Goal: Task Accomplishment & Management: Use online tool/utility

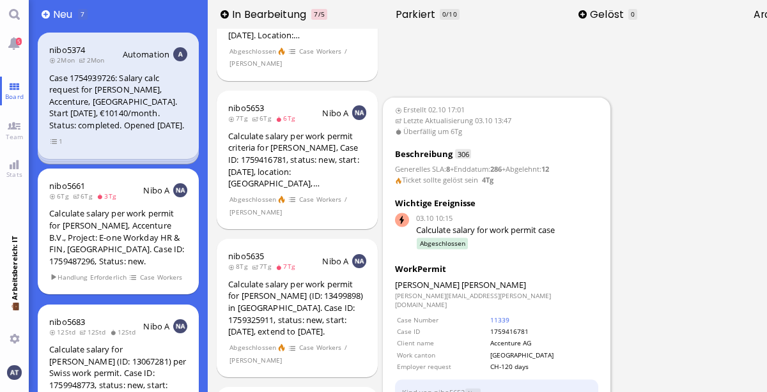
scroll to position [95, 0]
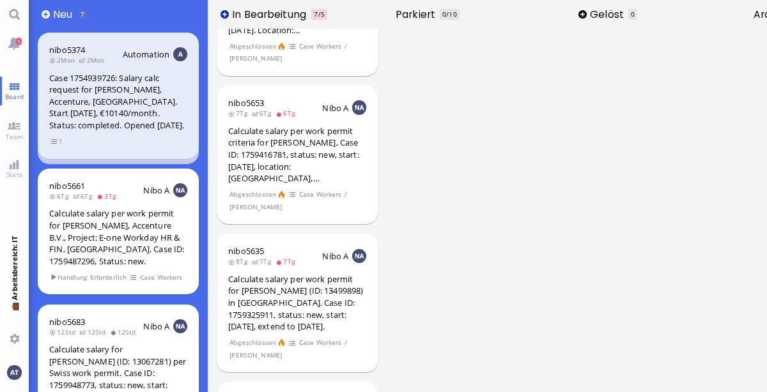
click at [225, 14] on button at bounding box center [225, 14] width 8 height 8
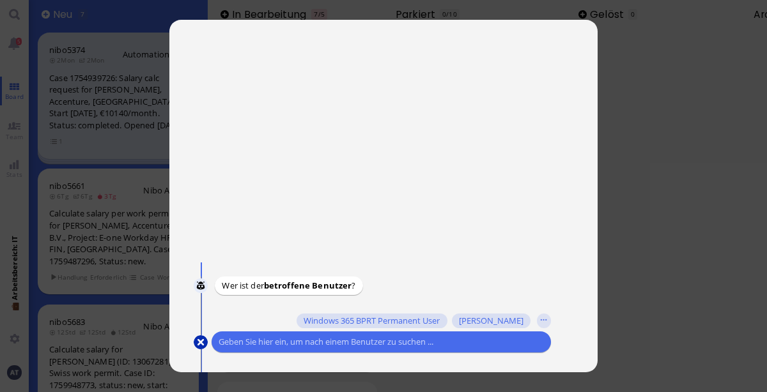
click at [199, 341] on button at bounding box center [201, 343] width 14 height 14
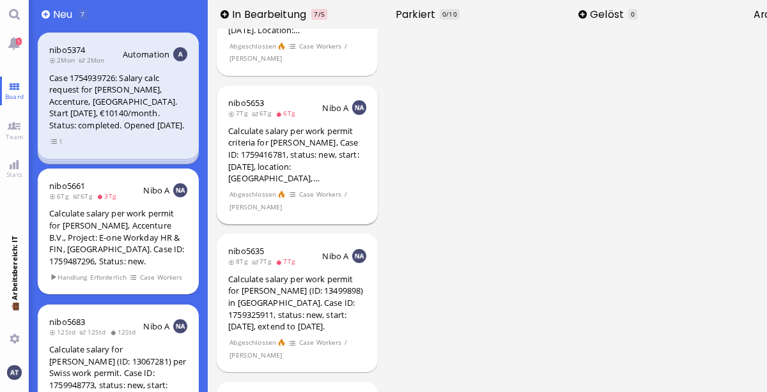
scroll to position [0, 0]
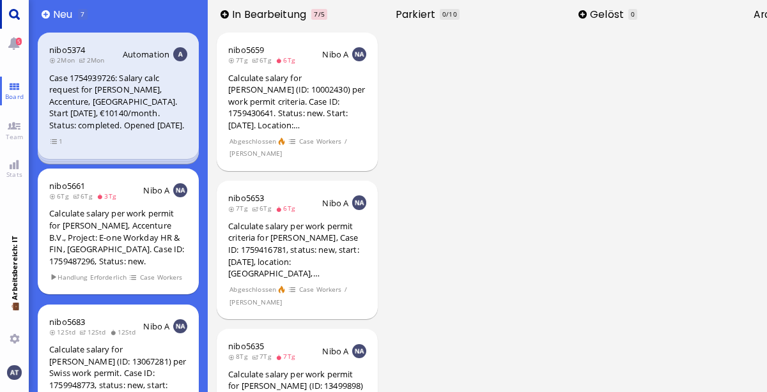
click at [19, 19] on link "Main menu" at bounding box center [14, 14] width 29 height 29
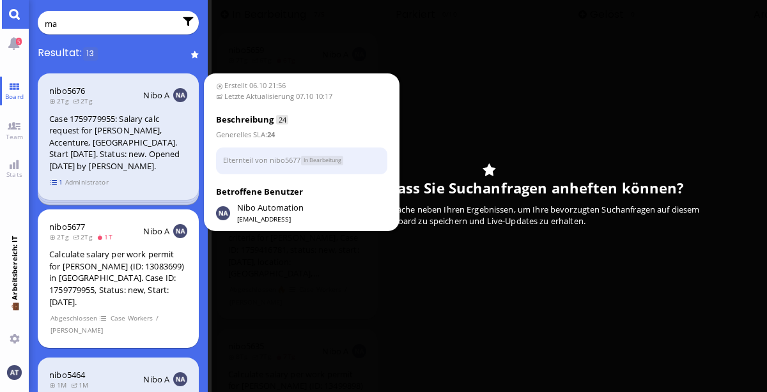
type input "ma"
click at [55, 181] on span "1" at bounding box center [56, 182] width 13 height 11
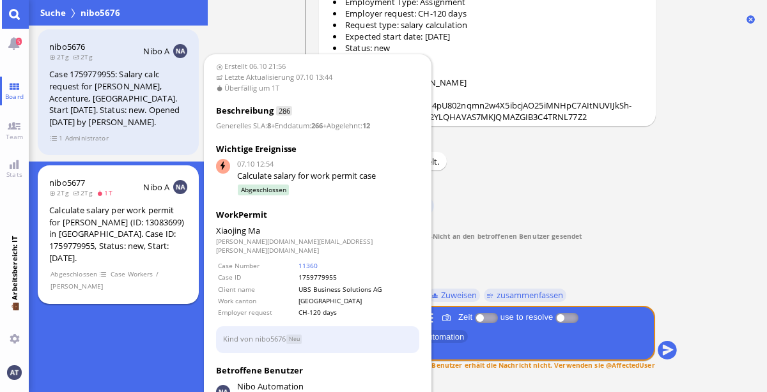
click at [177, 246] on div "Calculate salary per work permit for [PERSON_NAME] (ID: 13083699) in [GEOGRAPHI…" at bounding box center [118, 234] width 138 height 59
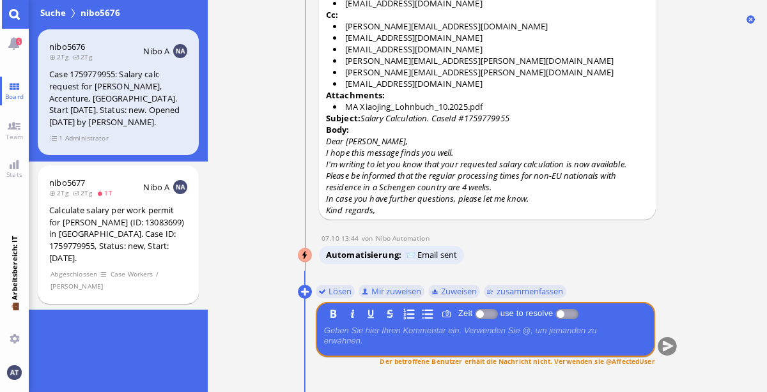
click at [15, 18] on link "Main menu" at bounding box center [14, 14] width 29 height 29
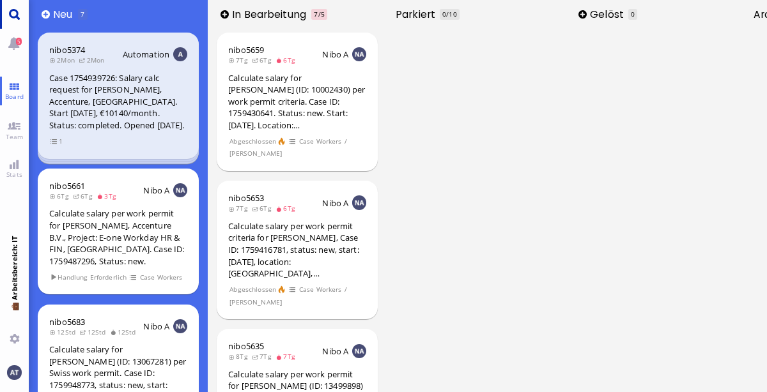
click at [15, 18] on link "Main menu" at bounding box center [14, 14] width 29 height 29
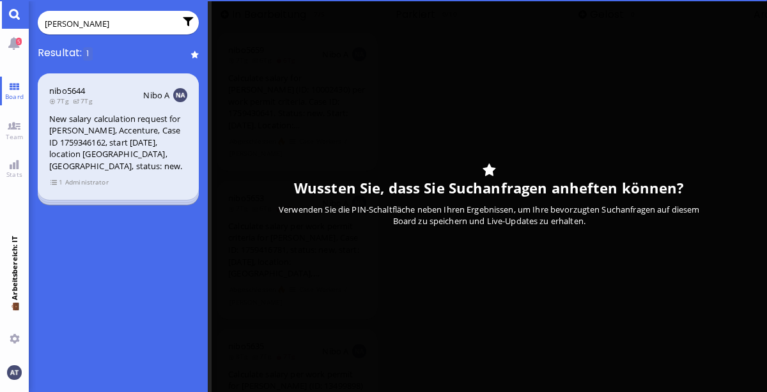
type input "[PERSON_NAME]"
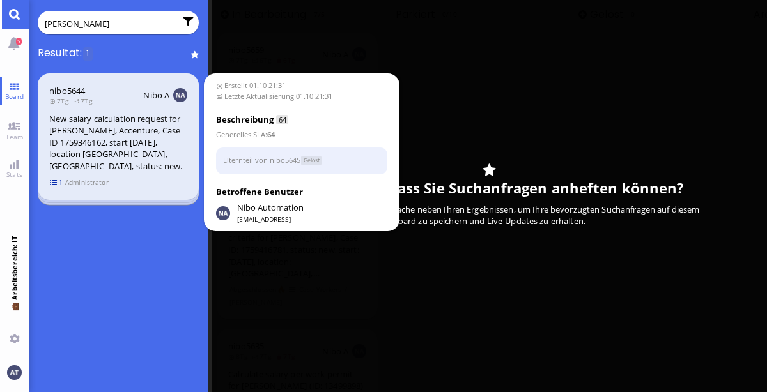
click at [54, 183] on span "1" at bounding box center [56, 182] width 13 height 11
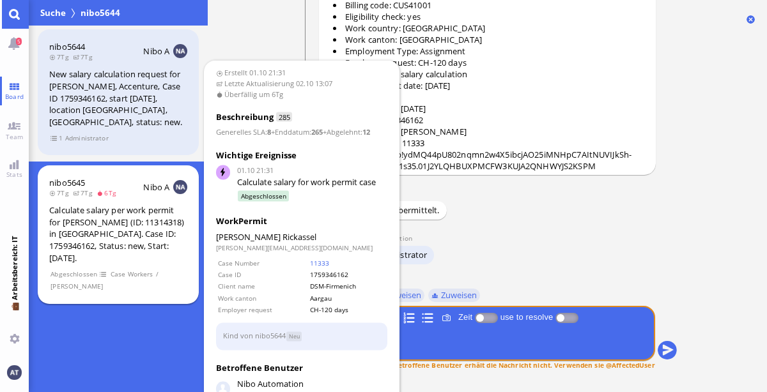
click at [160, 279] on section "Abgeschlossen Case Workers / [PERSON_NAME]" at bounding box center [118, 280] width 138 height 25
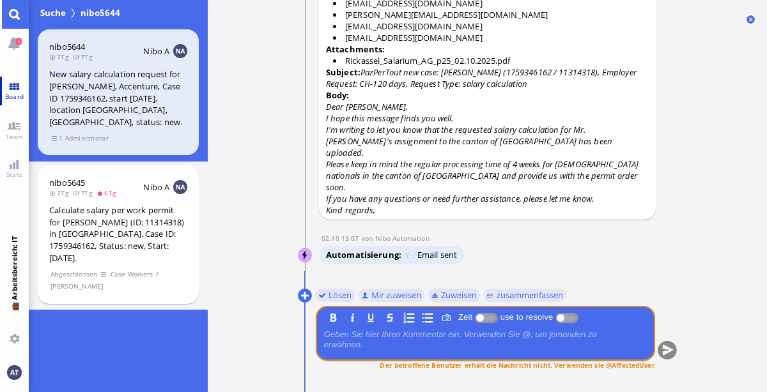
click at [12, 88] on link "Board" at bounding box center [14, 91] width 29 height 29
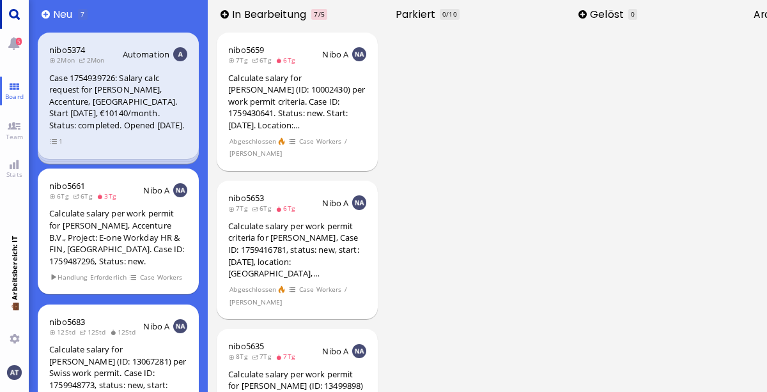
click at [9, 15] on link "Main menu" at bounding box center [14, 14] width 29 height 29
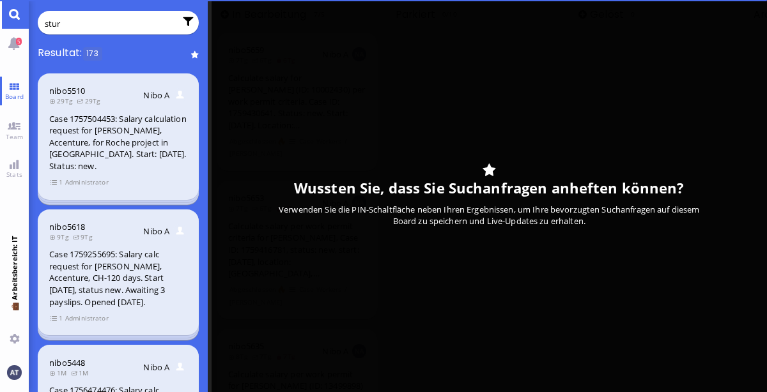
type input "[PERSON_NAME]"
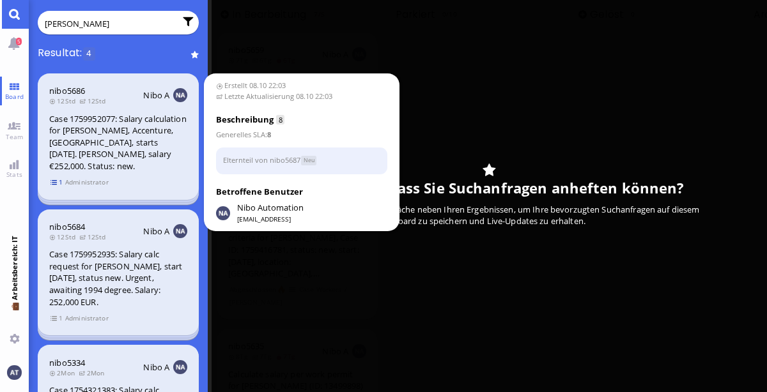
click at [54, 183] on span "1" at bounding box center [56, 182] width 13 height 11
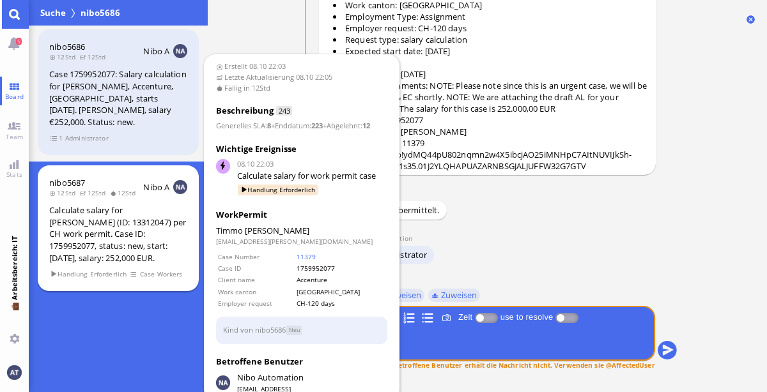
click at [170, 243] on div "Calculate salary for [PERSON_NAME] (ID: 13312047) per CH work permit. Case ID: …" at bounding box center [118, 234] width 138 height 59
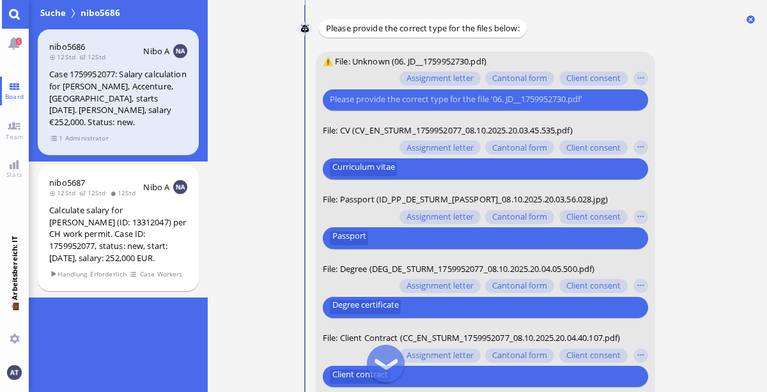
scroll to position [-96, 0]
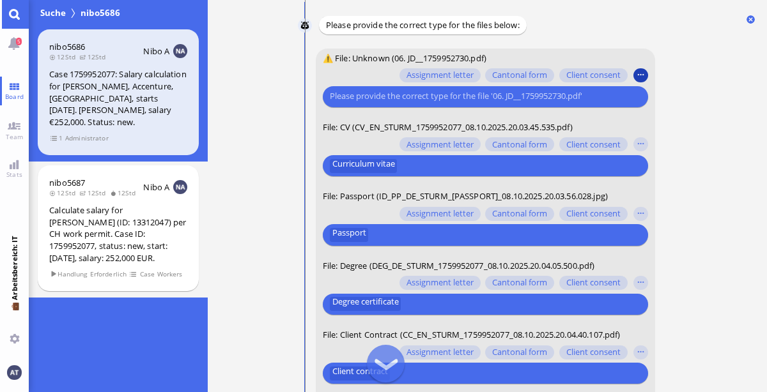
click at [640, 76] on button "button" at bounding box center [640, 75] width 14 height 14
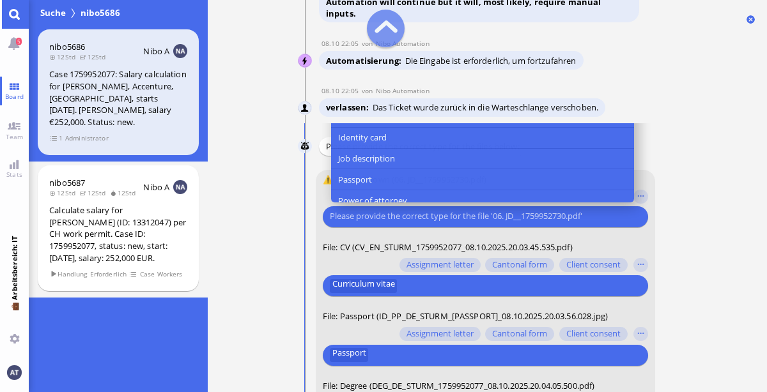
scroll to position [114, 0]
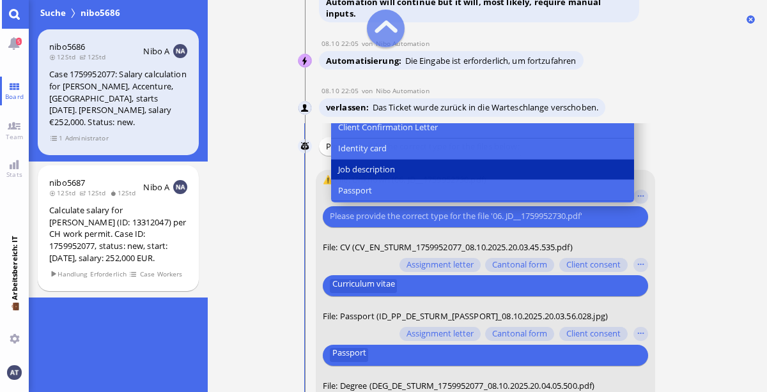
click at [530, 169] on button "Job description" at bounding box center [481, 169] width 303 height 21
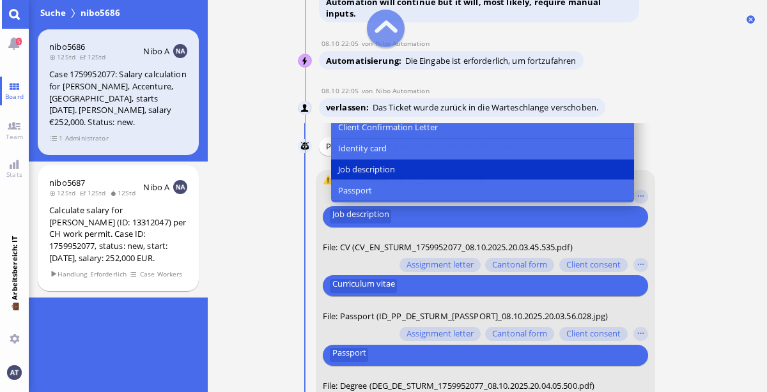
click at [708, 263] on ticket "08.10 22:03 von Automation Automation Calculate eligible salary for work permit…" at bounding box center [487, 196] width 559 height 392
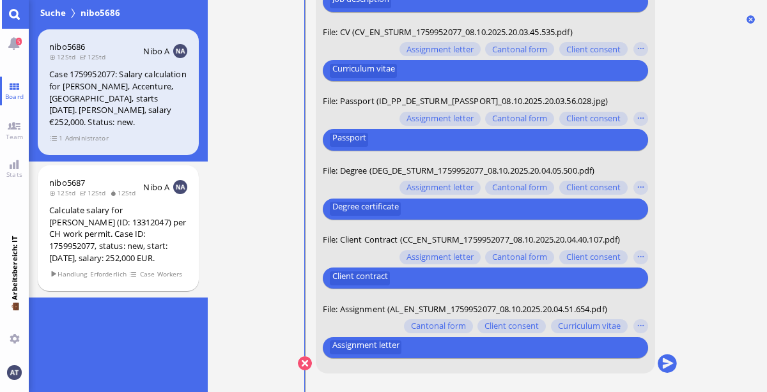
scroll to position [0, 0]
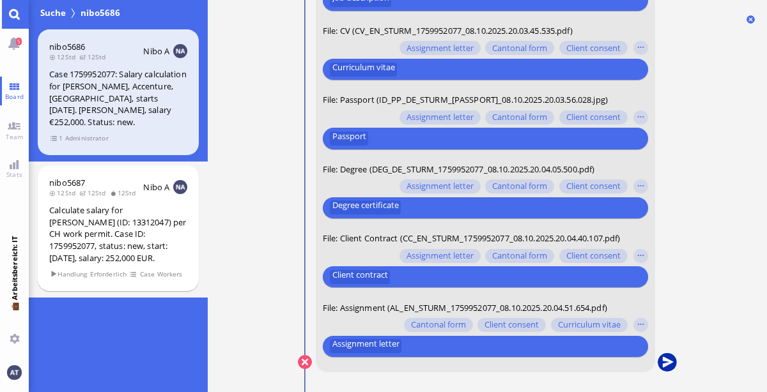
click at [662, 364] on button "submit" at bounding box center [666, 362] width 19 height 19
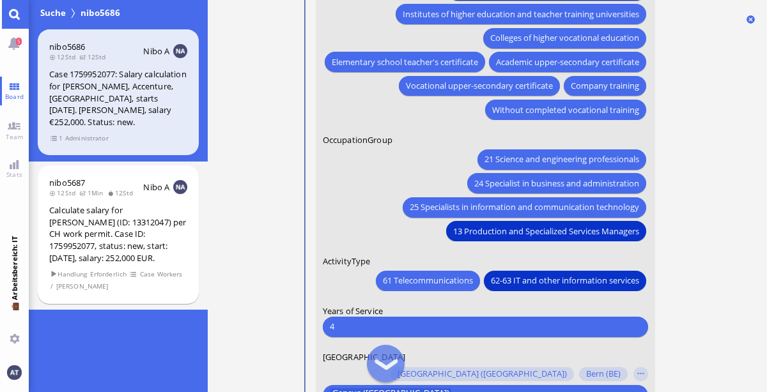
scroll to position [-167, 0]
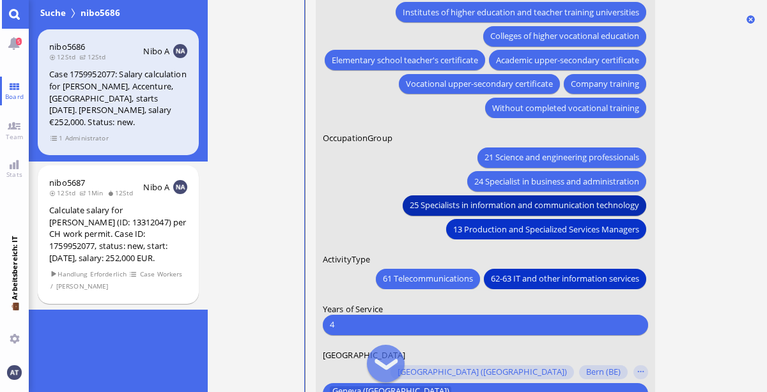
click at [576, 207] on span "25 Specialists in information and communication technology" at bounding box center [523, 205] width 229 height 13
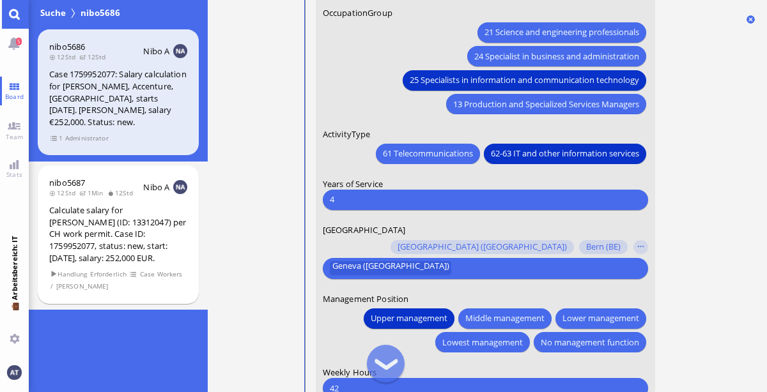
scroll to position [0, 0]
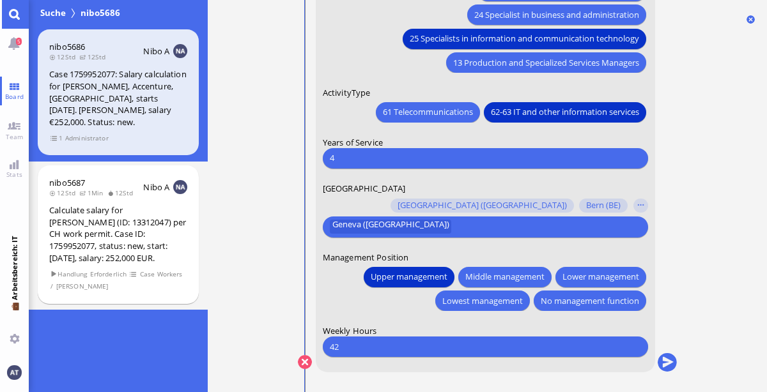
click at [456, 352] on input "42" at bounding box center [484, 346] width 311 height 13
type input "40"
click at [703, 224] on ticket "08.10 22:03 von Automation Automation Calculate eligible salary for work permit…" at bounding box center [487, 196] width 559 height 392
click at [669, 362] on button "submit" at bounding box center [666, 362] width 19 height 19
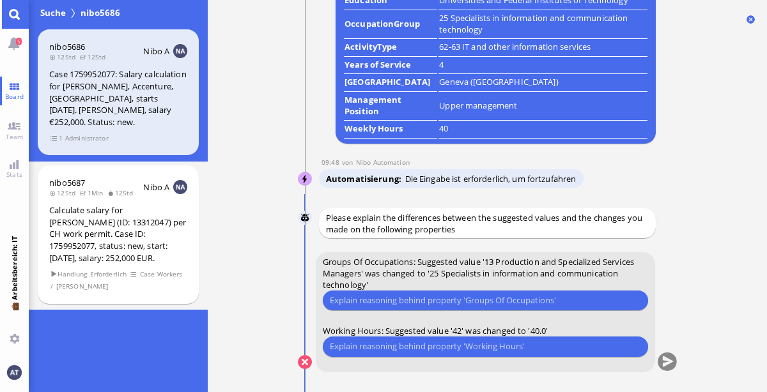
click at [560, 297] on input "text" at bounding box center [484, 300] width 311 height 13
type input "group 13 is only for [GEOGRAPHIC_DATA]"
click at [458, 350] on input "text" at bounding box center [484, 346] width 311 height 13
type input "i assume it's 40 because he works in [GEOGRAPHIC_DATA]"
click at [659, 366] on button "submit" at bounding box center [666, 362] width 19 height 19
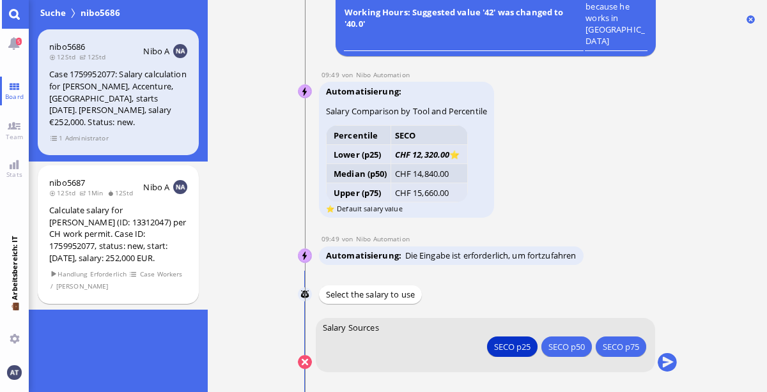
click at [659, 366] on button "submit" at bounding box center [666, 362] width 19 height 19
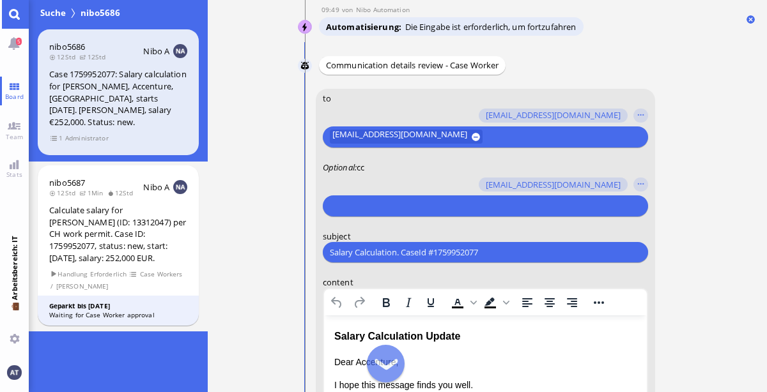
scroll to position [-383, 0]
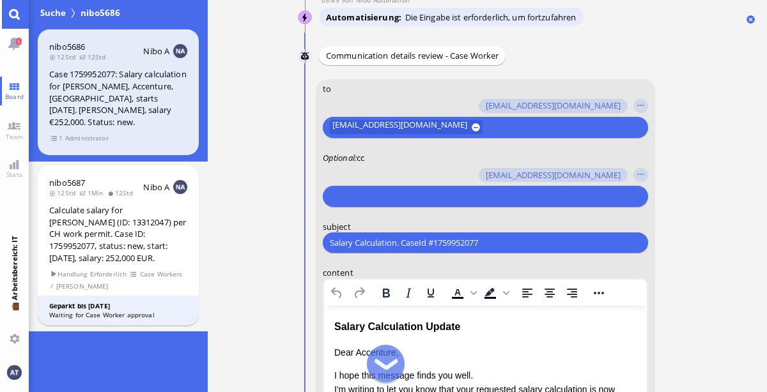
click at [444, 198] on input "text" at bounding box center [482, 196] width 307 height 13
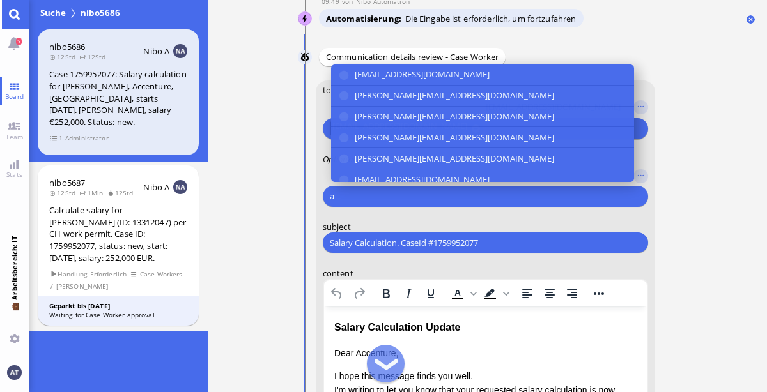
scroll to position [-382, 0]
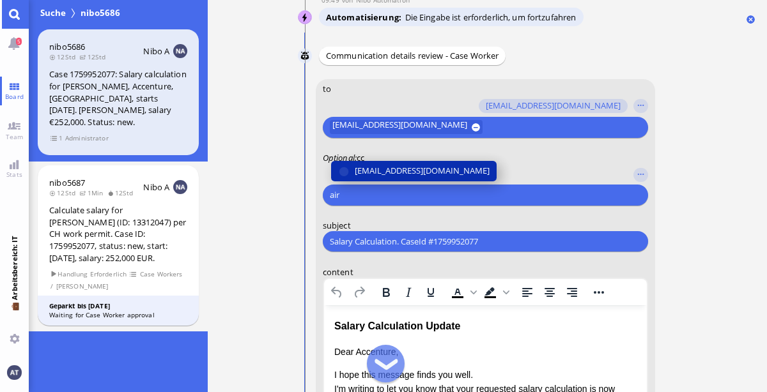
type input "air"
click at [405, 173] on span "[EMAIL_ADDRESS][DOMAIN_NAME]" at bounding box center [421, 170] width 135 height 13
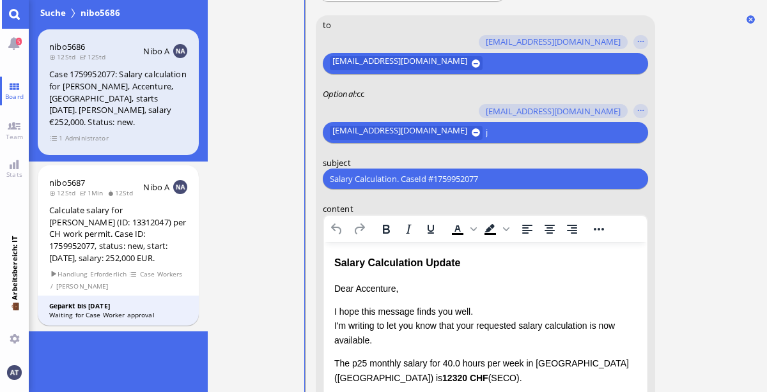
scroll to position [-317, 0]
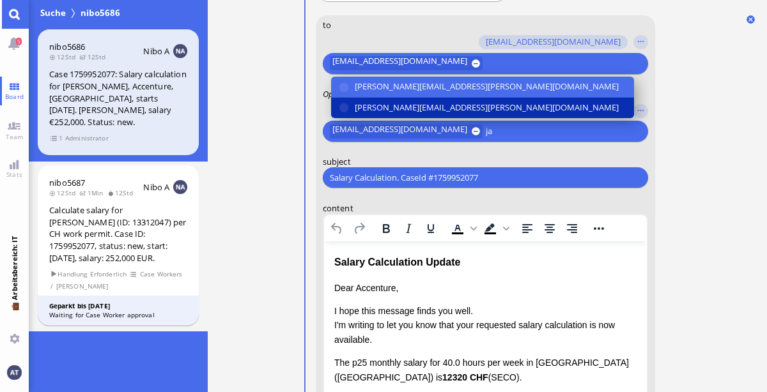
type input "ja"
click at [398, 106] on span "[PERSON_NAME][EMAIL_ADDRESS][PERSON_NAME][DOMAIN_NAME]" at bounding box center [486, 107] width 264 height 13
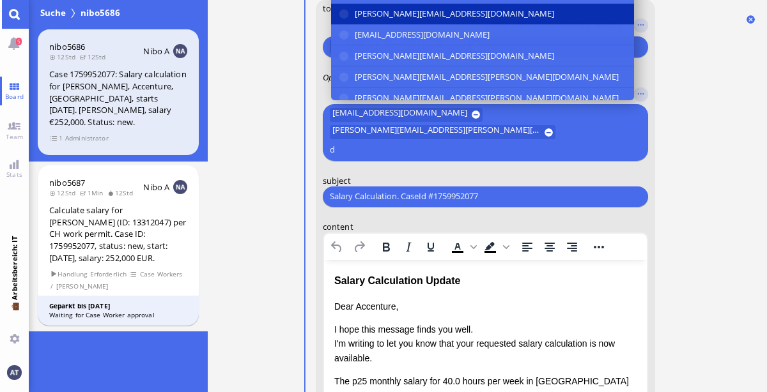
scroll to position [-335, 0]
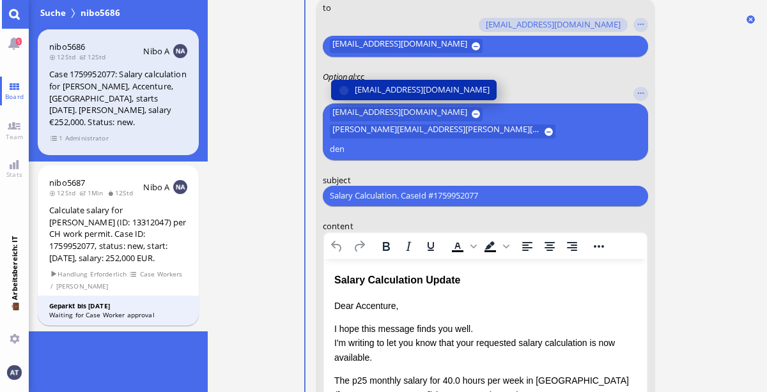
type input "den"
click at [404, 97] on span "[EMAIL_ADDRESS][DOMAIN_NAME]" at bounding box center [421, 89] width 135 height 13
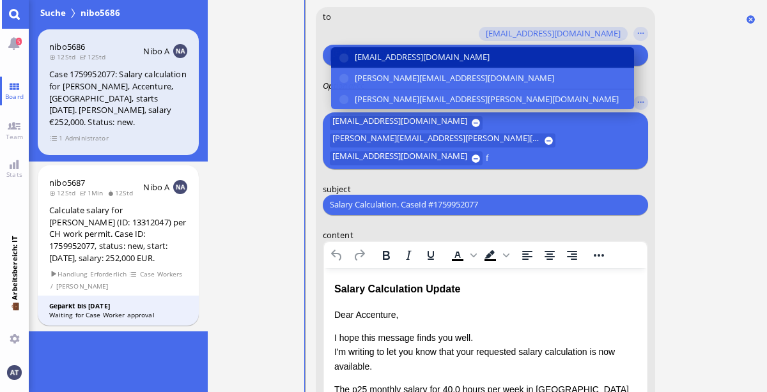
scroll to position [-343, 0]
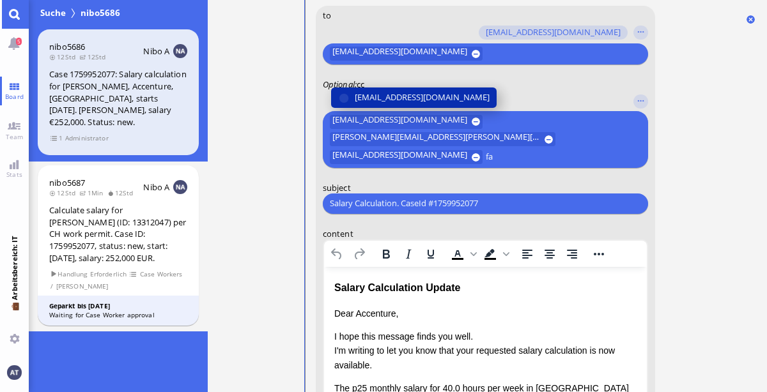
type input "fa"
click at [401, 89] on button "[EMAIL_ADDRESS][DOMAIN_NAME]" at bounding box center [413, 97] width 166 height 20
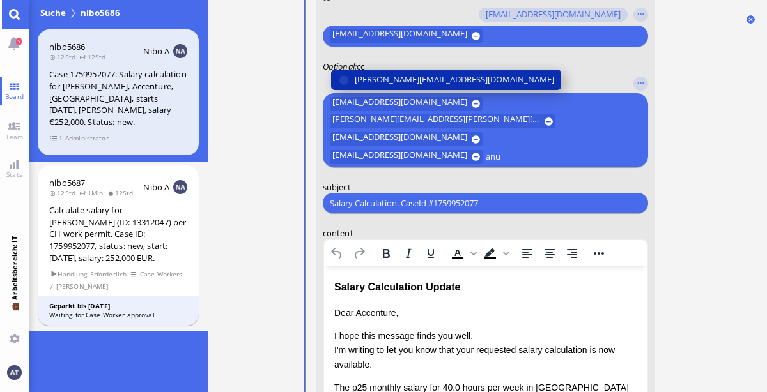
type input "anu"
click at [385, 86] on span "[PERSON_NAME][EMAIL_ADDRESS][DOMAIN_NAME]" at bounding box center [453, 79] width 199 height 13
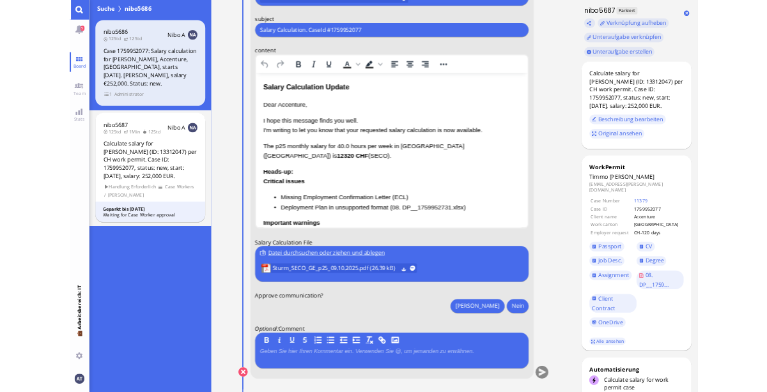
scroll to position [0, 0]
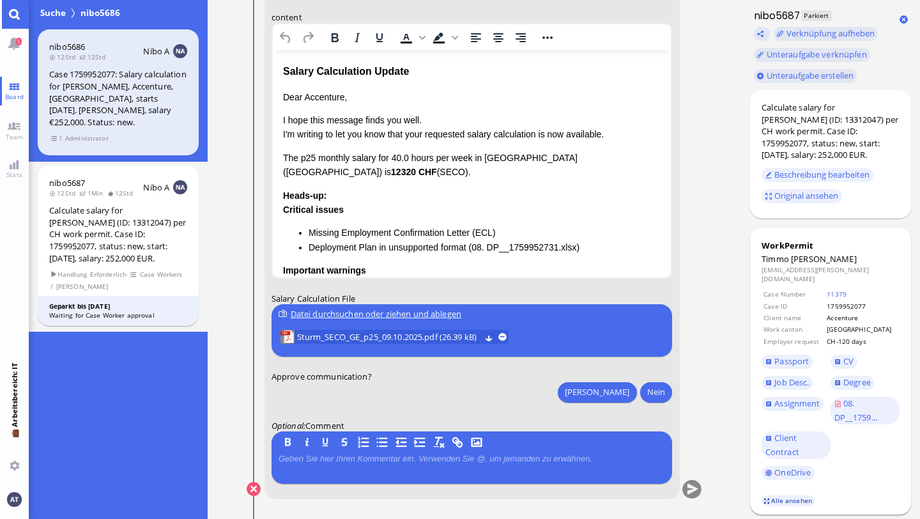
click at [766, 392] on link "Alle ansehen" at bounding box center [789, 500] width 54 height 11
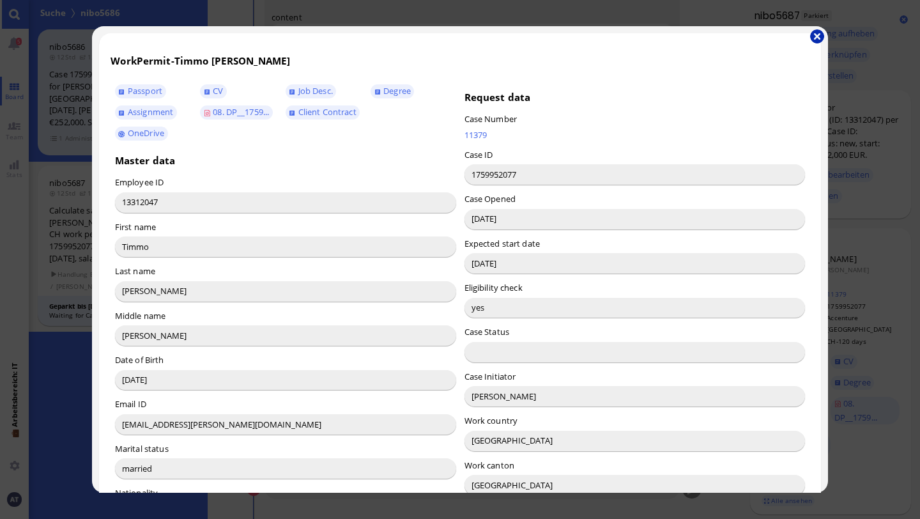
click at [766, 33] on button "button" at bounding box center [818, 36] width 14 height 14
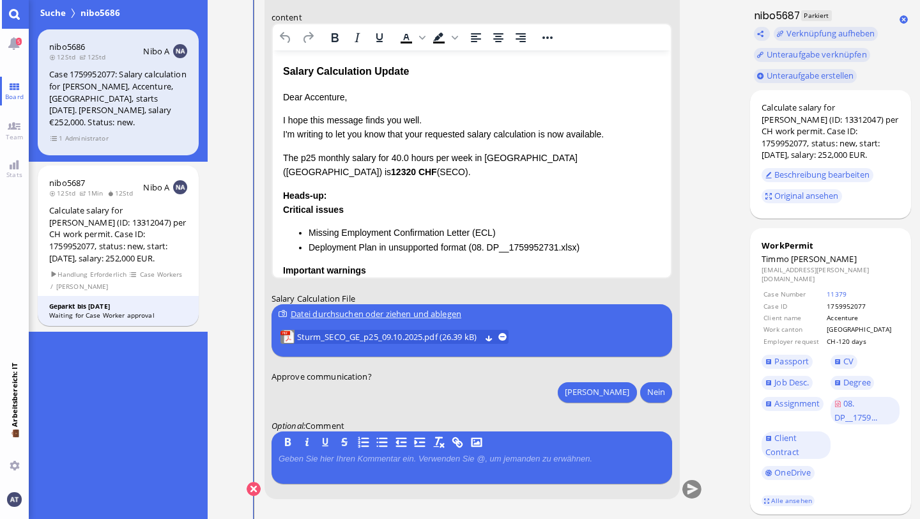
click at [326, 96] on p "Dear Accenture," at bounding box center [472, 96] width 378 height 14
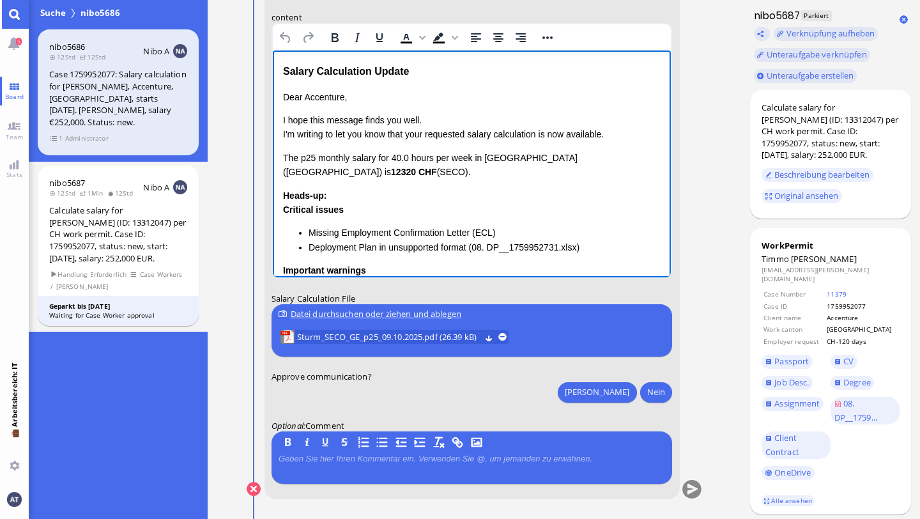
click at [326, 96] on p "Dear Accenture," at bounding box center [472, 96] width 378 height 14
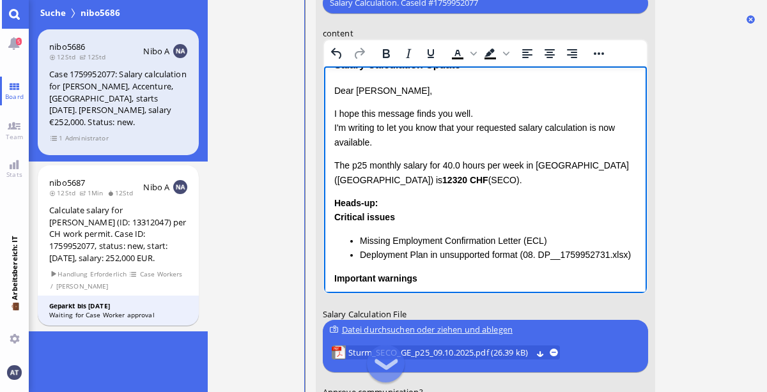
scroll to position [-141, 0]
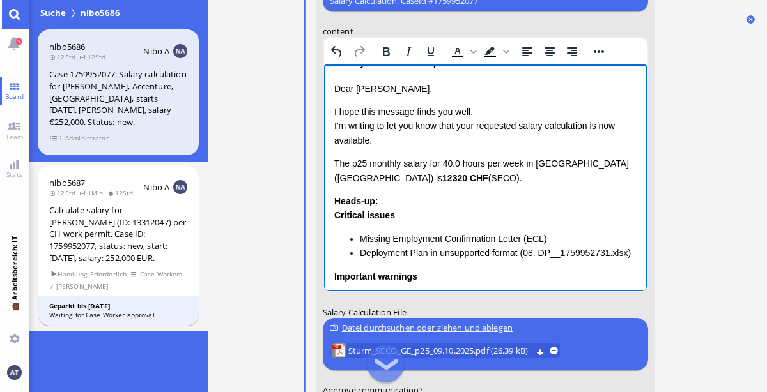
click at [332, 158] on html "Salary Calculation Update Dear [PERSON_NAME], I hope this message finds you wel…" at bounding box center [484, 298] width 323 height 512
drag, startPoint x: 332, startPoint y: 159, endPoint x: 441, endPoint y: 189, distance: 112.7
click at [441, 189] on html "Salary Calculation Update Dear [PERSON_NAME], I hope this message finds you wel…" at bounding box center [484, 298] width 323 height 512
drag, startPoint x: 334, startPoint y: 161, endPoint x: 431, endPoint y: 183, distance: 100.3
click at [431, 183] on p "The p25 monthly salary for 40.0 hours per week in [GEOGRAPHIC_DATA] ([GEOGRAPHI…" at bounding box center [485, 170] width 302 height 29
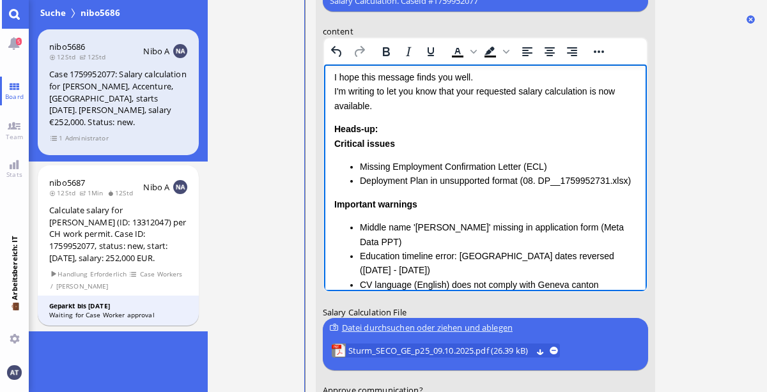
scroll to position [58, 0]
click at [359, 164] on li "Missing Employment Confirmation Letter (ECL)" at bounding box center [497, 166] width 277 height 14
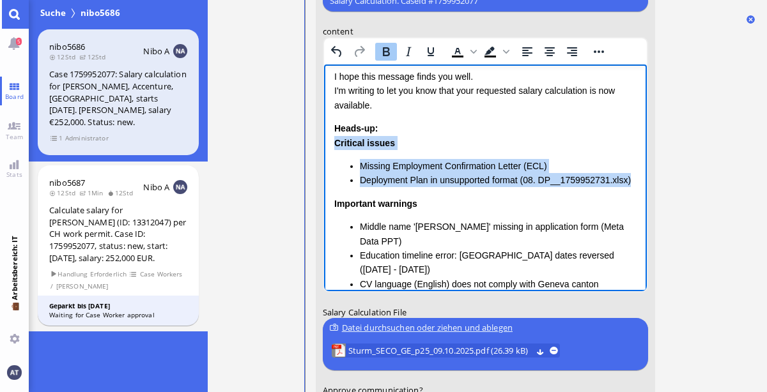
drag, startPoint x: 333, startPoint y: 143, endPoint x: 640, endPoint y: 180, distance: 309.1
click at [640, 180] on html "Salary Calculation Update Dear [PERSON_NAME], I hope this message finds you wel…" at bounding box center [484, 243] width 323 height 474
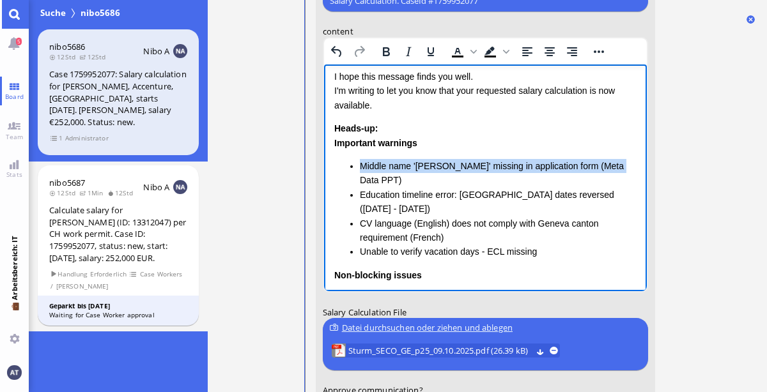
drag, startPoint x: 359, startPoint y: 169, endPoint x: 619, endPoint y: 166, distance: 260.8
click at [619, 166] on li "Middle name '[PERSON_NAME]' missing in application form (Meta Data PPT)" at bounding box center [497, 173] width 277 height 29
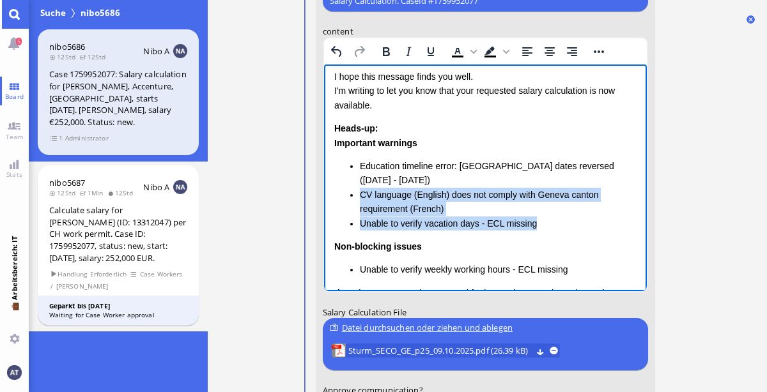
drag, startPoint x: 359, startPoint y: 196, endPoint x: 541, endPoint y: 229, distance: 184.4
click at [541, 229] on ul "Education timeline error: [GEOGRAPHIC_DATA] dates reversed ([DATE] - [DATE]) CV…" at bounding box center [485, 195] width 302 height 72
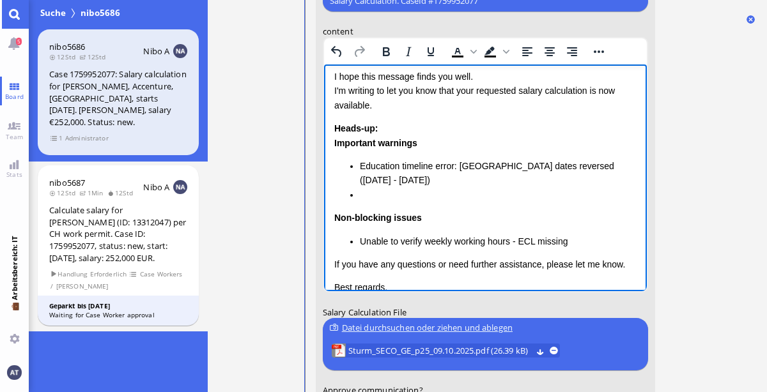
click at [334, 215] on strong "Non-blocking issues" at bounding box center [378, 217] width 88 height 10
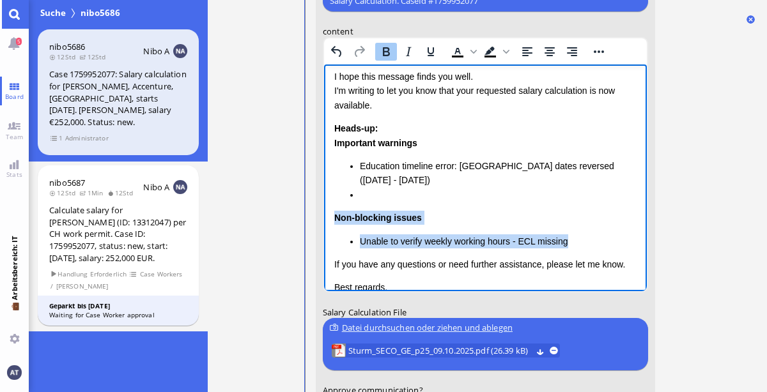
drag, startPoint x: 334, startPoint y: 214, endPoint x: 585, endPoint y: 239, distance: 252.4
click at [585, 239] on div "Non-blocking issues Unable to verify weekly working hours - ECL missing" at bounding box center [485, 229] width 302 height 38
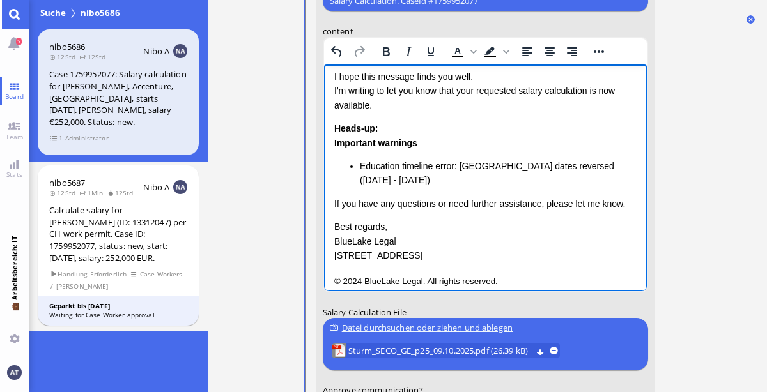
click at [383, 181] on li "Education timeline error: [GEOGRAPHIC_DATA] dates reversed ([DATE] - [DATE])" at bounding box center [497, 173] width 277 height 29
click at [490, 187] on div "Dear [PERSON_NAME], I hope this message finds you well. I'm writing to let you …" at bounding box center [485, 154] width 302 height 217
click at [605, 166] on li "Education timeline error: [GEOGRAPHIC_DATA] dates wrong ([DATE] - [DATE])" at bounding box center [497, 173] width 277 height 29
click at [543, 181] on li "Education timeline error: [GEOGRAPHIC_DATA] dates in CV wrong ([DATE] - [DATE])" at bounding box center [497, 173] width 277 height 29
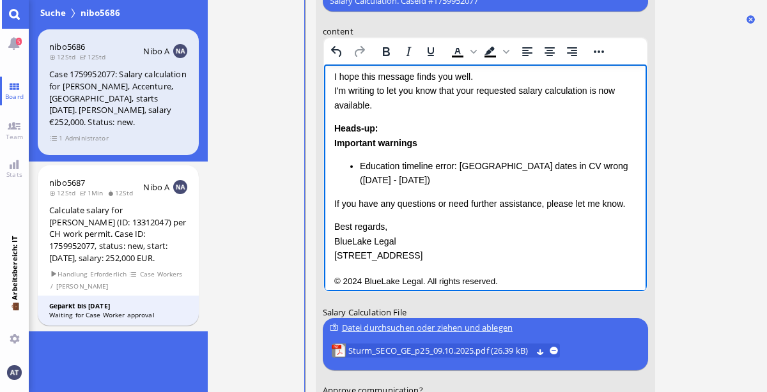
scroll to position [68, 0]
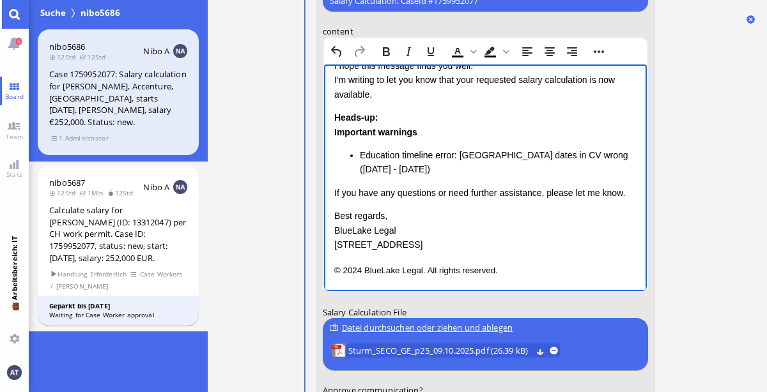
drag, startPoint x: 337, startPoint y: 229, endPoint x: 457, endPoint y: 243, distance: 121.0
click at [457, 243] on p "Best regards, BlueLake Legal [STREET_ADDRESS]" at bounding box center [485, 229] width 302 height 43
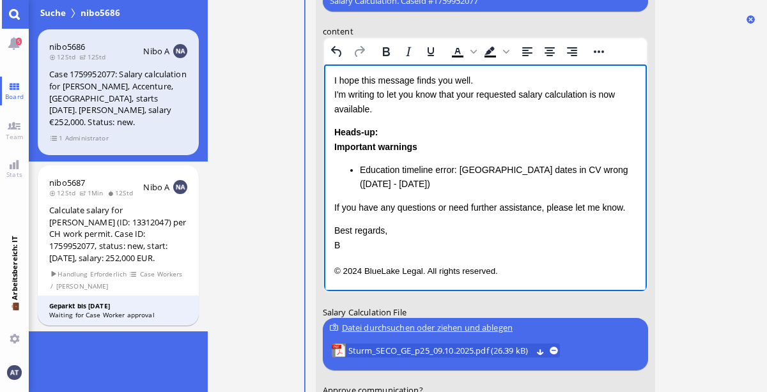
scroll to position [54, 0]
click at [325, 265] on html "Salary Calculation Update Dear [PERSON_NAME], I hope this message finds you wel…" at bounding box center [484, 150] width 323 height 281
drag, startPoint x: 334, startPoint y: 244, endPoint x: 556, endPoint y: 268, distance: 223.1
click at [556, 268] on div "Salary Calculation Update Dear [PERSON_NAME], I hope this message finds you wel…" at bounding box center [485, 150] width 302 height 255
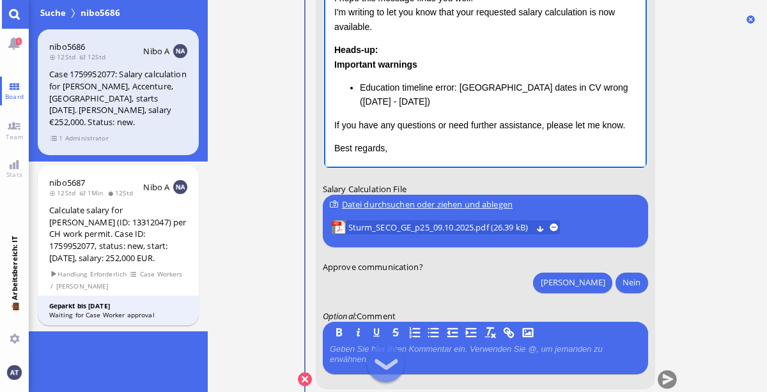
scroll to position [0, 0]
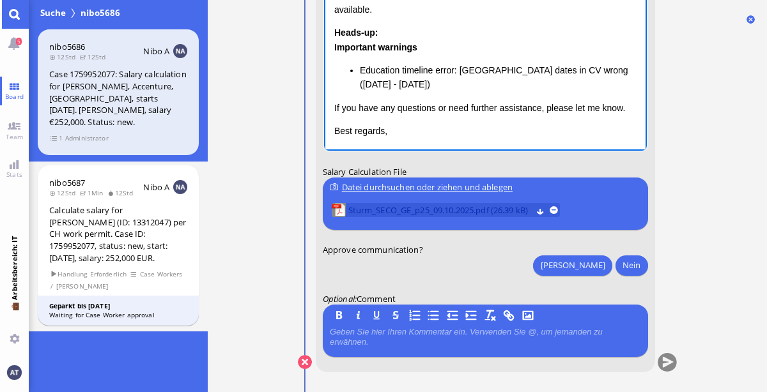
click at [411, 212] on span "Sturm_SECO_GE_p25_09.10.2025.pdf (26.39 kB)" at bounding box center [439, 210] width 183 height 14
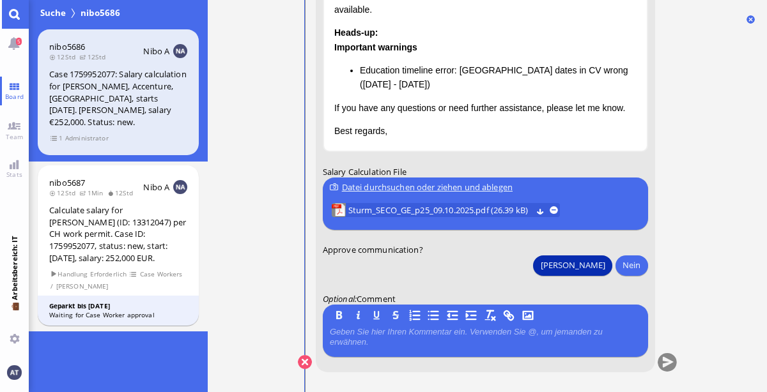
click at [597, 267] on button "[PERSON_NAME]" at bounding box center [572, 265] width 79 height 20
click at [665, 361] on button "submit" at bounding box center [666, 362] width 19 height 19
click at [10, 24] on link "Main menu" at bounding box center [14, 14] width 29 height 29
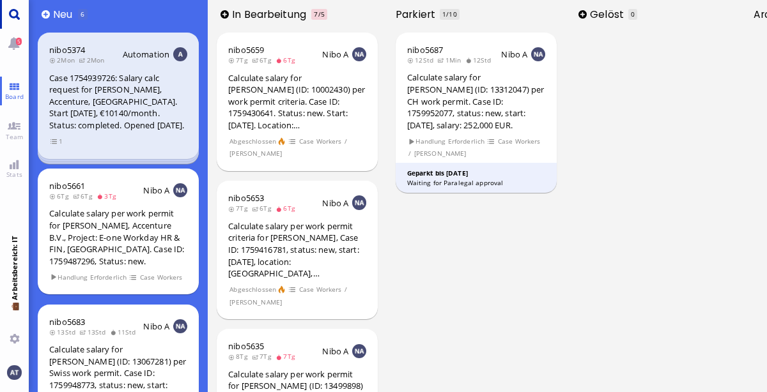
click at [4, 19] on link "Main menu" at bounding box center [14, 14] width 29 height 29
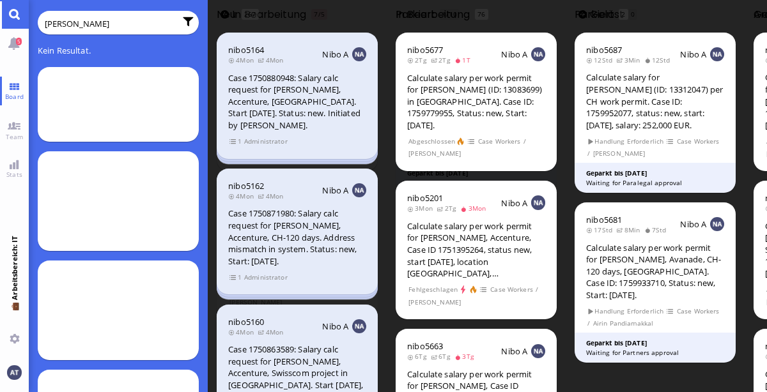
type input "[PERSON_NAME] vaud"
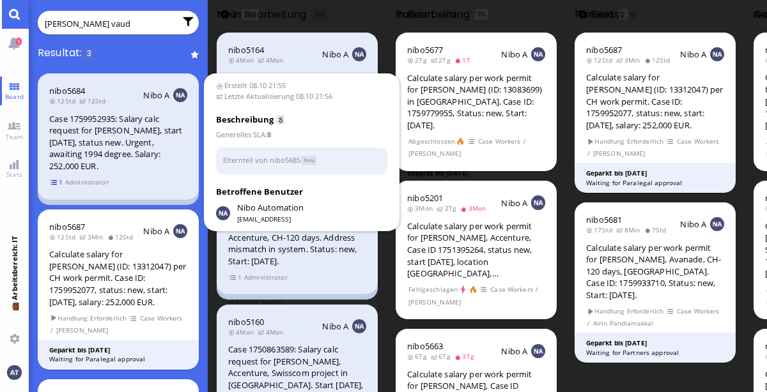
click at [52, 182] on span "1" at bounding box center [56, 182] width 13 height 11
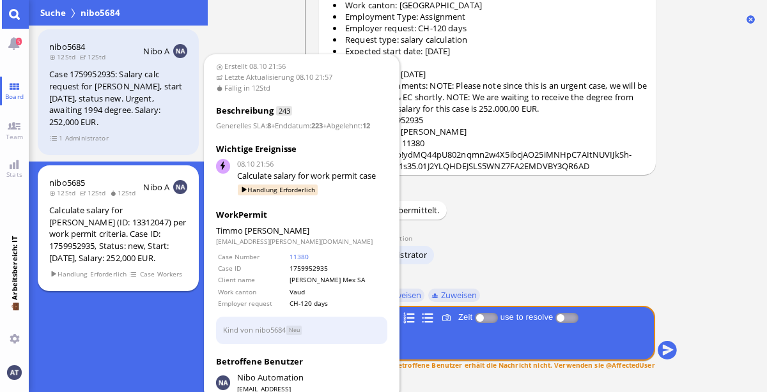
click at [167, 245] on div "Calculate salary for [PERSON_NAME] (ID: 13312047) per work permit criteria. Cas…" at bounding box center [118, 234] width 138 height 59
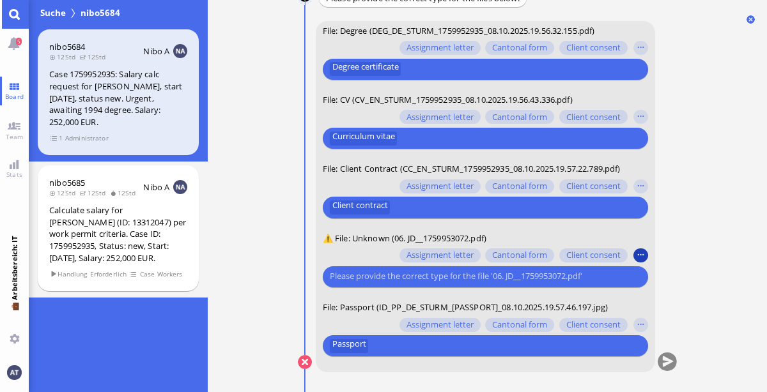
click at [640, 258] on button "button" at bounding box center [640, 256] width 14 height 14
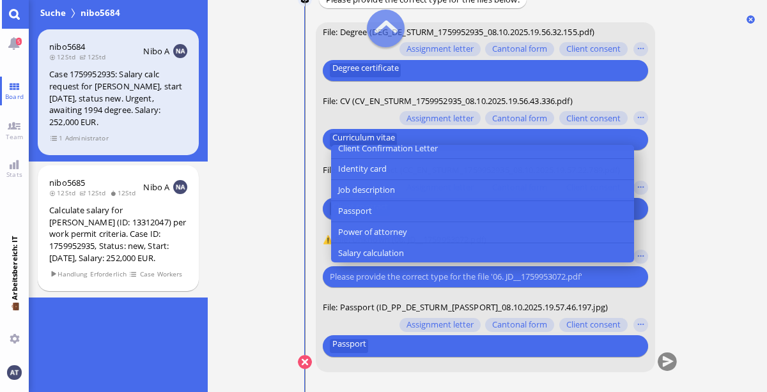
scroll to position [159, 0]
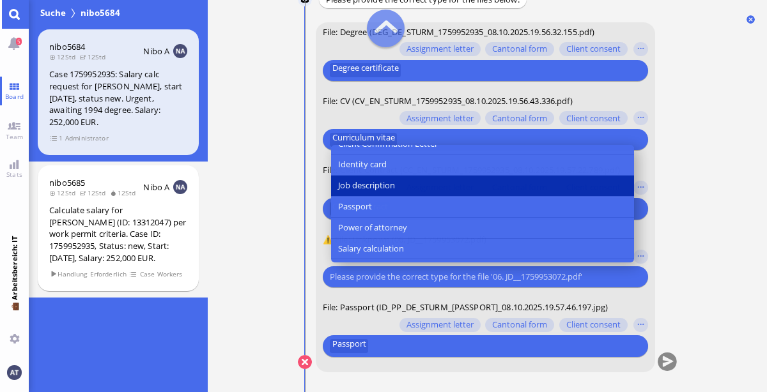
click at [520, 190] on button "Job description" at bounding box center [481, 186] width 303 height 21
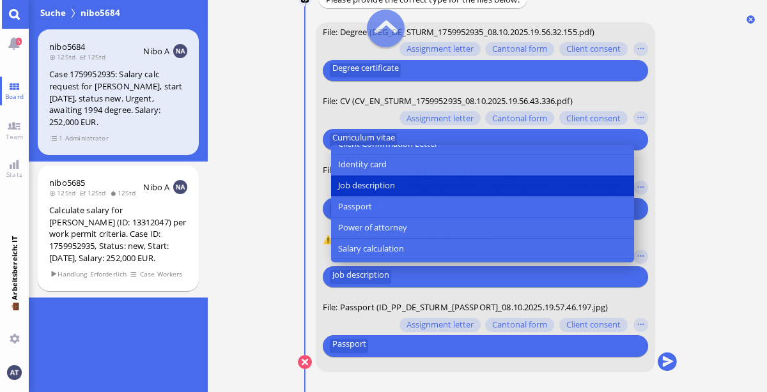
click at [680, 302] on nitautoscroll "08.10 21:56 von Automation Automation Calculate eligible salary for work permit…" at bounding box center [488, 196] width 422 height 392
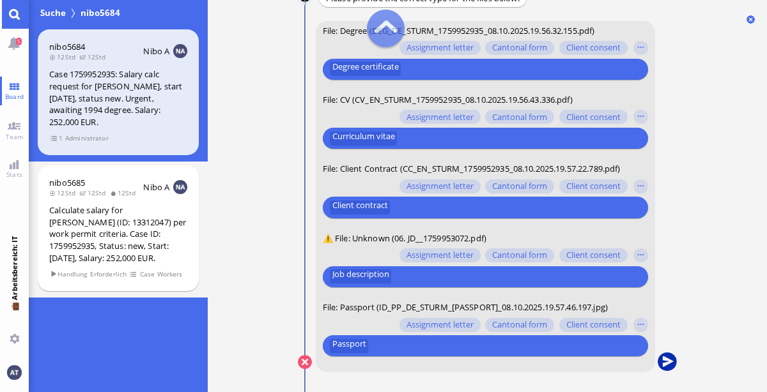
click at [658, 365] on button "submit" at bounding box center [666, 362] width 19 height 19
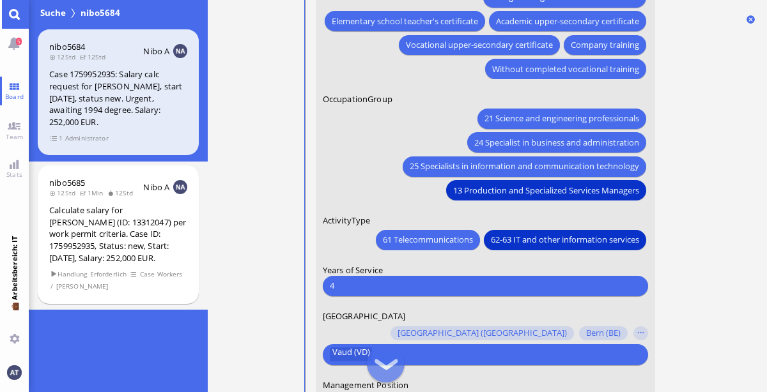
scroll to position [-124, 0]
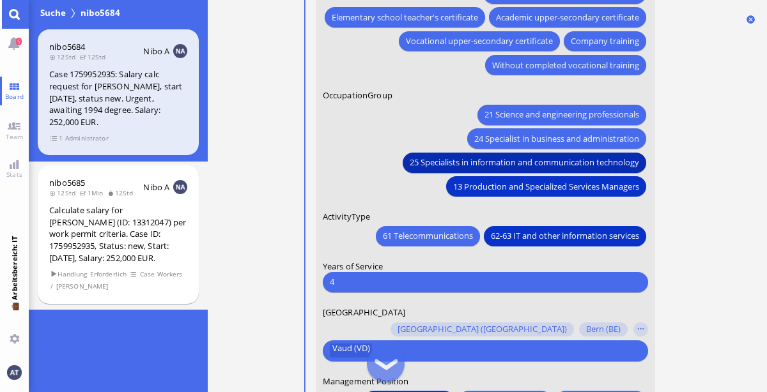
click at [610, 157] on span "25 Specialists in information and communication technology" at bounding box center [523, 162] width 229 height 13
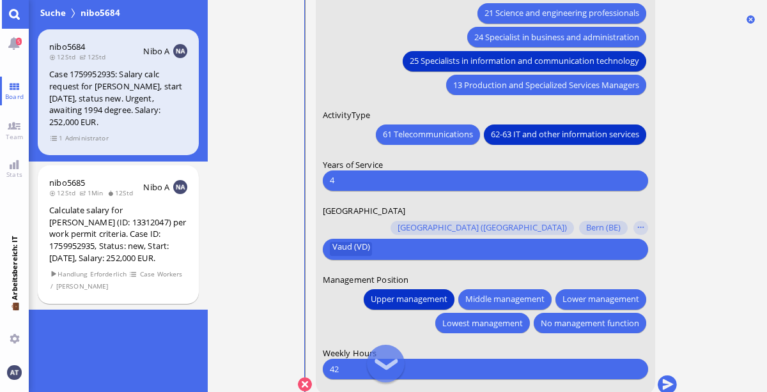
scroll to position [0, 0]
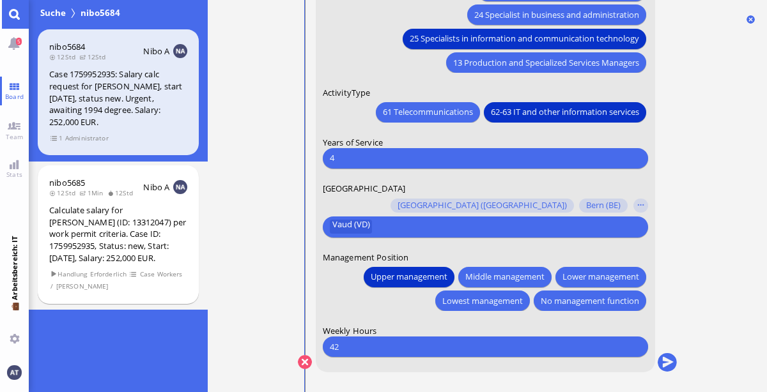
click at [566, 348] on input "42" at bounding box center [484, 346] width 311 height 13
type input "40"
click at [664, 361] on button "submit" at bounding box center [666, 362] width 19 height 19
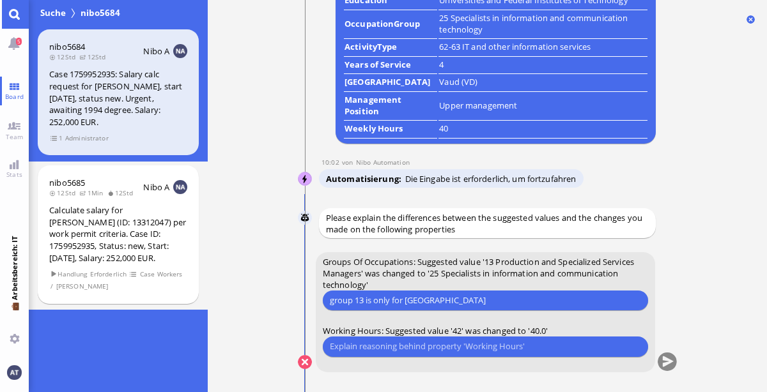
type input "group 13 is only for [GEOGRAPHIC_DATA]"
click at [470, 352] on input "text" at bounding box center [484, 346] width 311 height 13
type input "i assume its 40 because he works in [GEOGRAPHIC_DATA]"
click at [660, 361] on button "submit" at bounding box center [666, 362] width 19 height 19
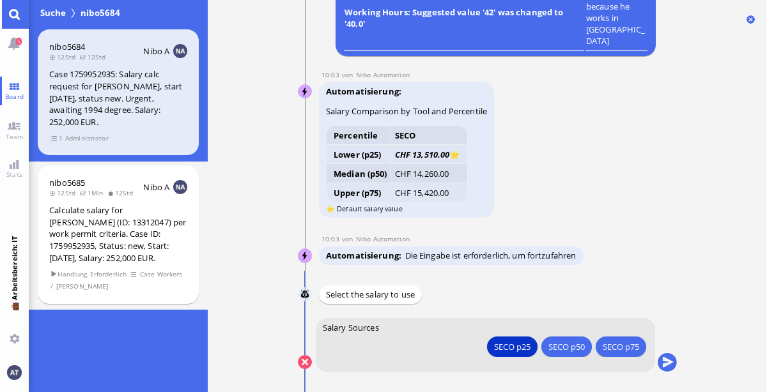
click at [660, 361] on button "submit" at bounding box center [666, 362] width 19 height 19
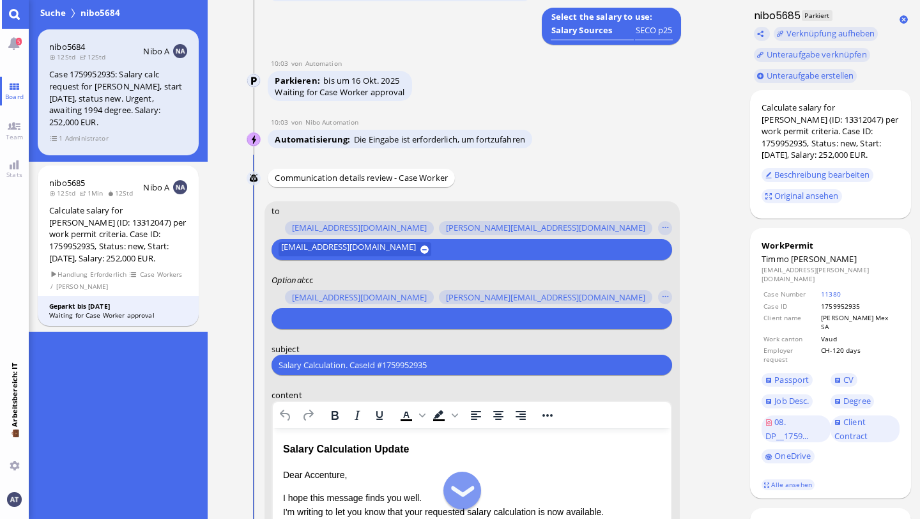
scroll to position [-371, 0]
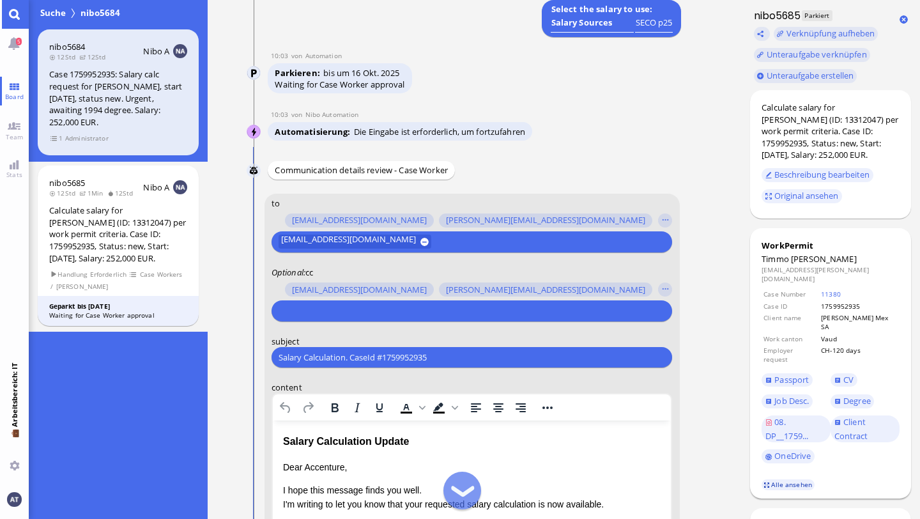
click at [766, 392] on link "Alle ansehen" at bounding box center [789, 484] width 54 height 11
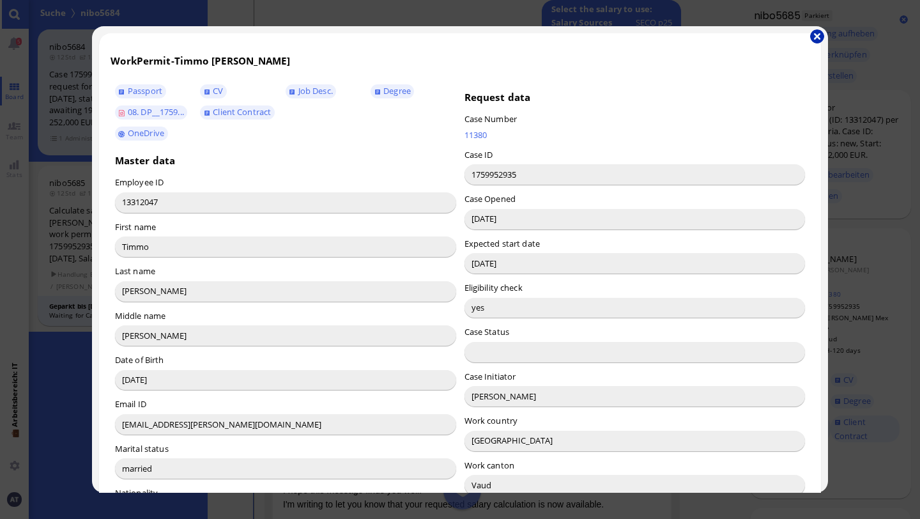
click at [766, 36] on button "button" at bounding box center [818, 36] width 14 height 14
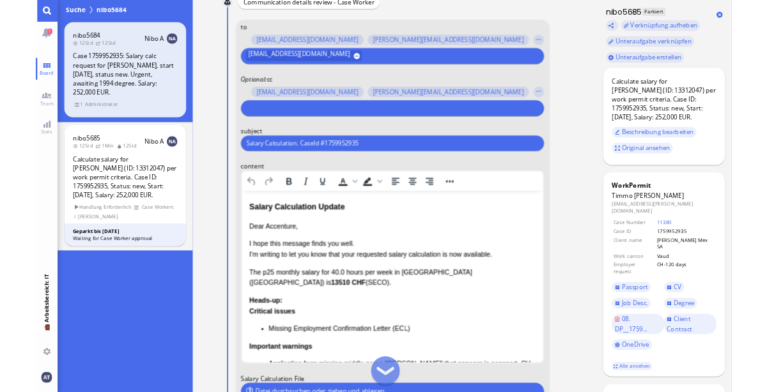
scroll to position [-171, 0]
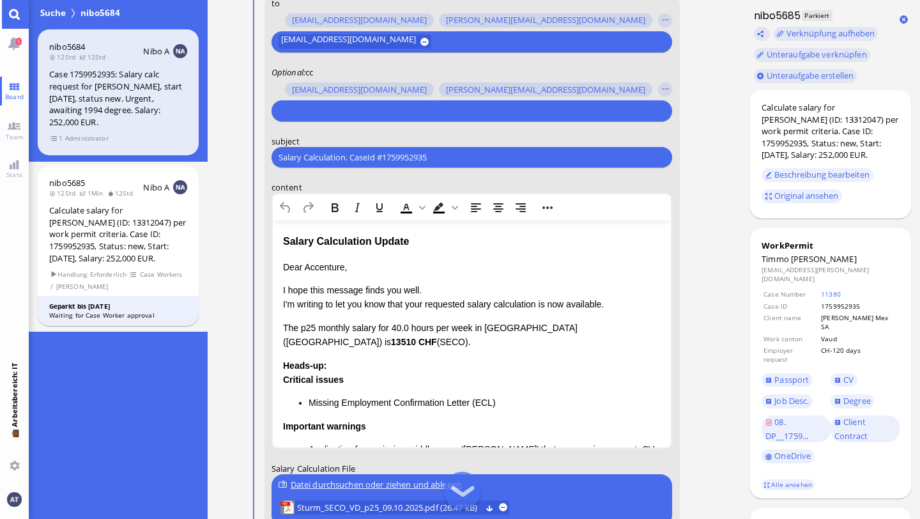
click at [330, 268] on p "Dear Accenture," at bounding box center [472, 267] width 378 height 14
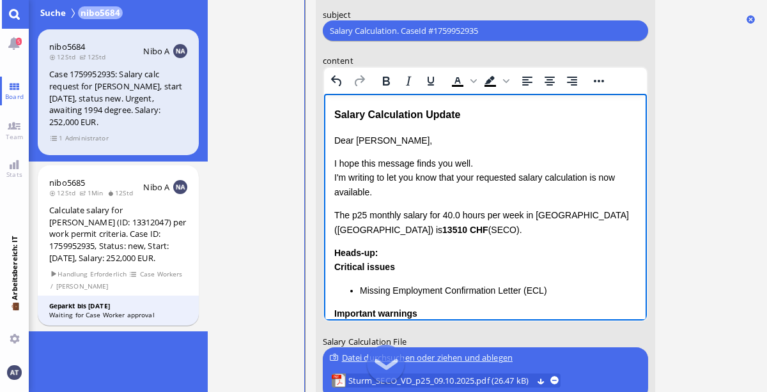
scroll to position [-297, 0]
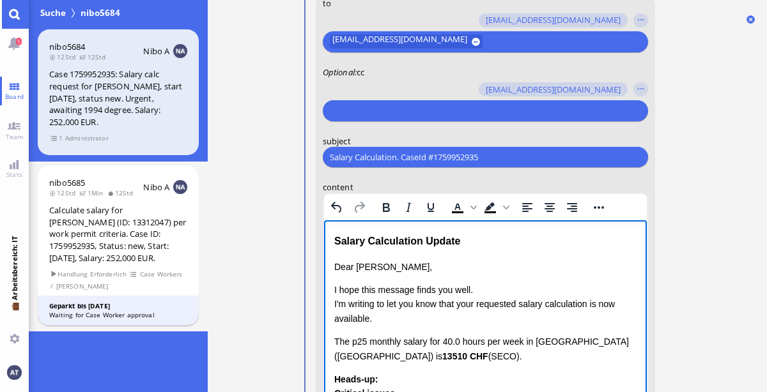
click at [382, 115] on input "text" at bounding box center [482, 110] width 307 height 13
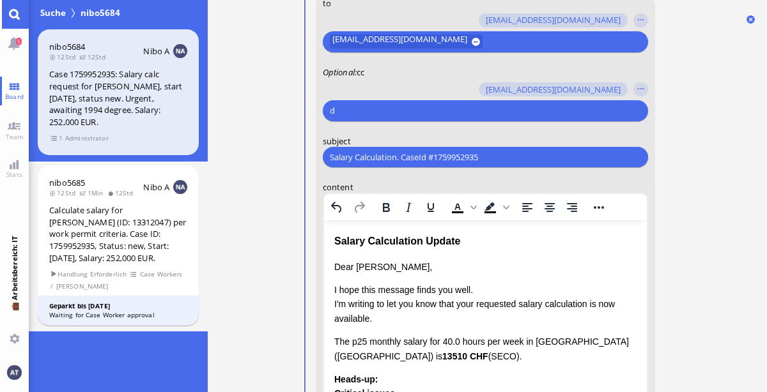
scroll to position [-296, 0]
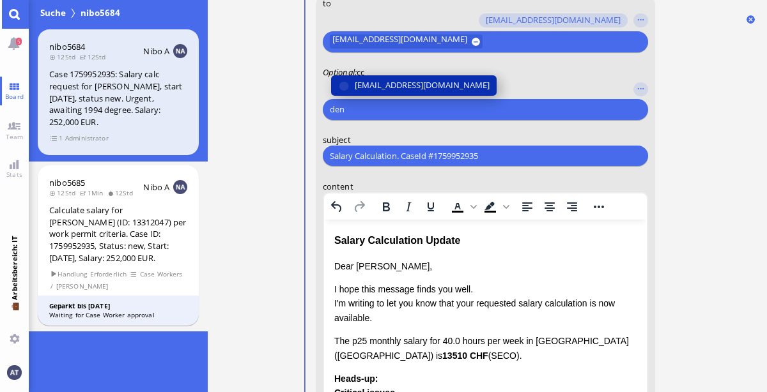
type input "den"
click at [399, 87] on span "[EMAIL_ADDRESS][DOMAIN_NAME]" at bounding box center [421, 85] width 135 height 13
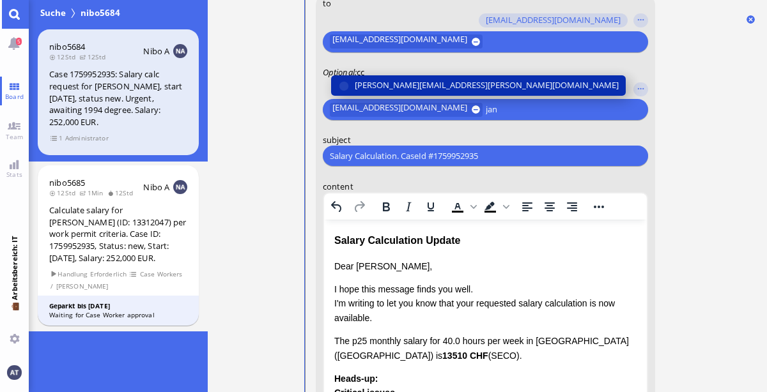
type input "jan"
click at [410, 80] on span "[PERSON_NAME][EMAIL_ADDRESS][PERSON_NAME][DOMAIN_NAME]" at bounding box center [486, 85] width 264 height 13
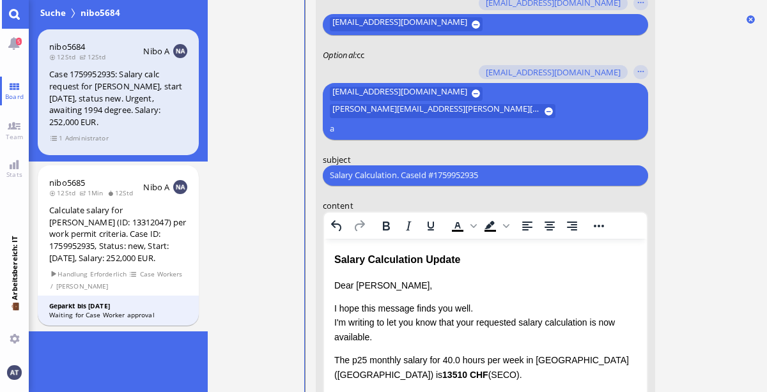
scroll to position [-314, 0]
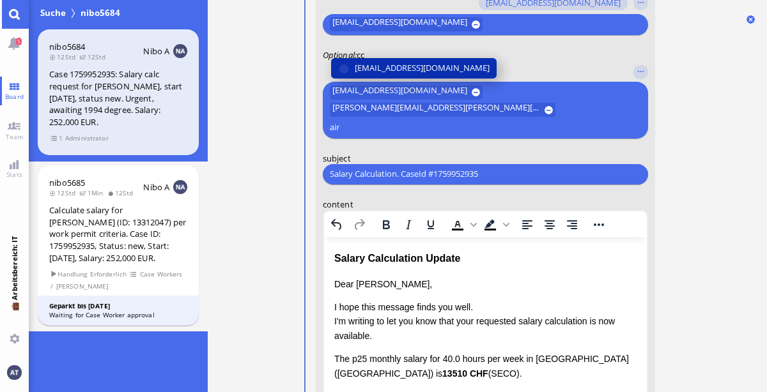
type input "air"
click at [401, 75] on span "[EMAIL_ADDRESS][DOMAIN_NAME]" at bounding box center [421, 67] width 135 height 13
type input "fab"
click at [403, 75] on span "[EMAIL_ADDRESS][DOMAIN_NAME]" at bounding box center [421, 67] width 135 height 13
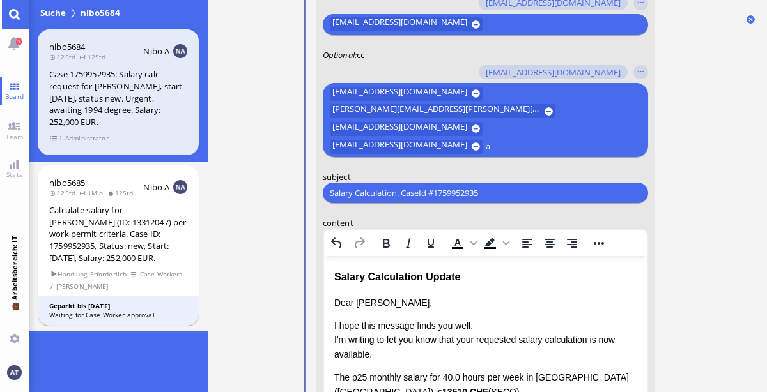
scroll to position [-331, 0]
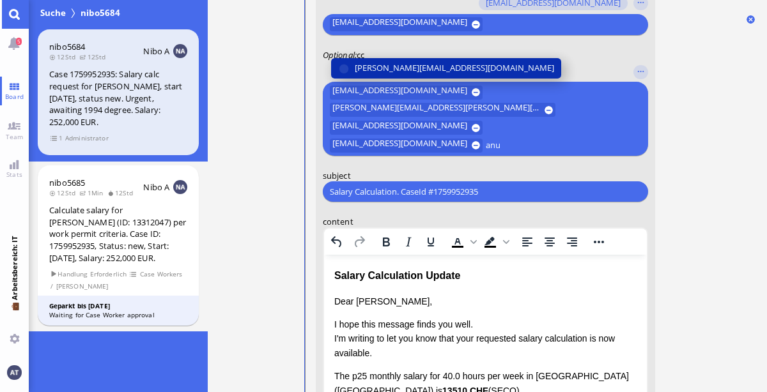
type input "anu"
click at [400, 77] on button "[PERSON_NAME][EMAIL_ADDRESS][DOMAIN_NAME]" at bounding box center [445, 68] width 230 height 20
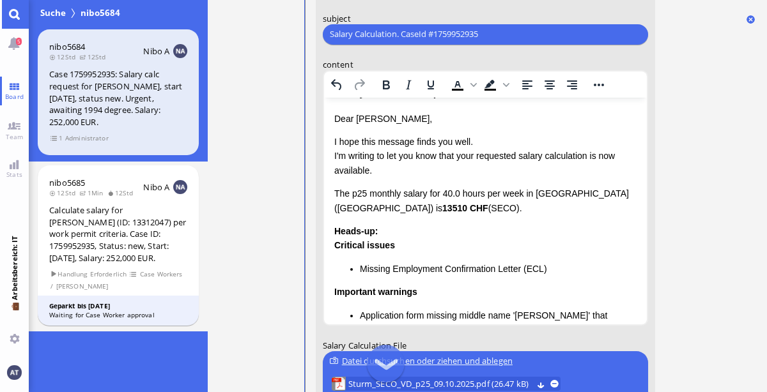
scroll to position [30, 0]
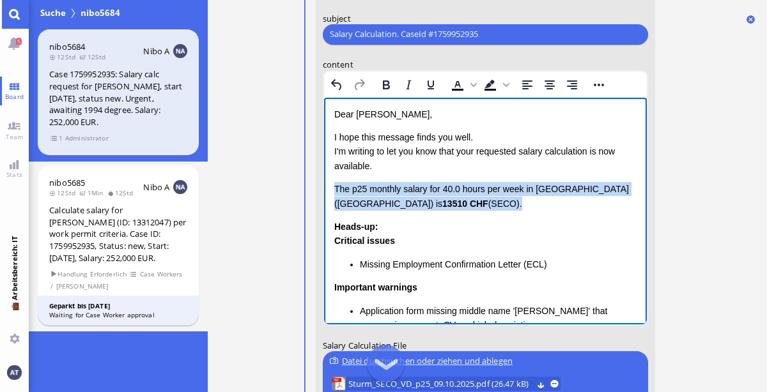
drag, startPoint x: 334, startPoint y: 188, endPoint x: 417, endPoint y: 212, distance: 86.6
click at [417, 212] on div "Dear [PERSON_NAME], I hope this message finds you well. I'm writing to let you …" at bounding box center [485, 330] width 302 height 447
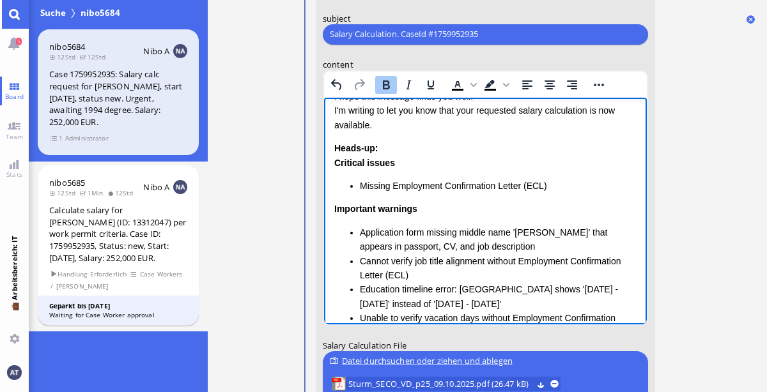
scroll to position [73, 0]
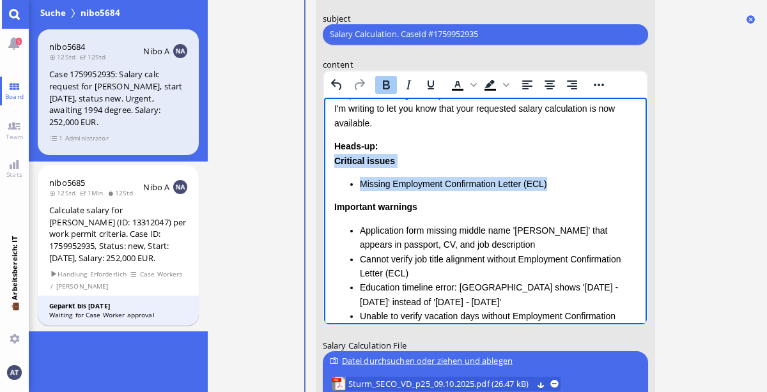
drag, startPoint x: 336, startPoint y: 160, endPoint x: 552, endPoint y: 185, distance: 218.0
click at [552, 185] on div "Critical issues Missing Employment Confirmation Letter (ECL)" at bounding box center [485, 172] width 302 height 38
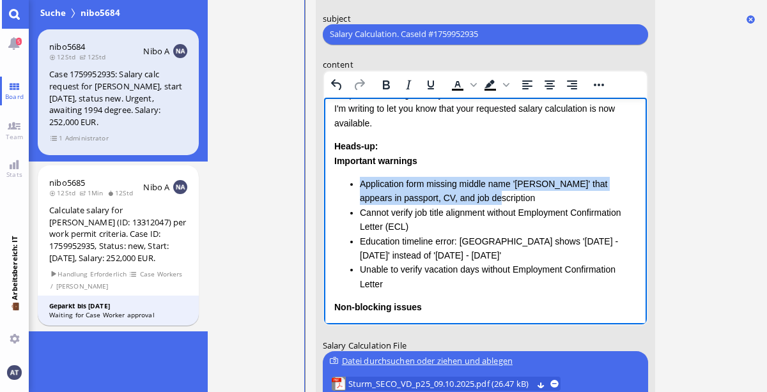
drag, startPoint x: 356, startPoint y: 182, endPoint x: 476, endPoint y: 202, distance: 121.9
click at [476, 202] on ul "Application form missing middle name '[PERSON_NAME]' that appears in passport, …" at bounding box center [485, 233] width 302 height 114
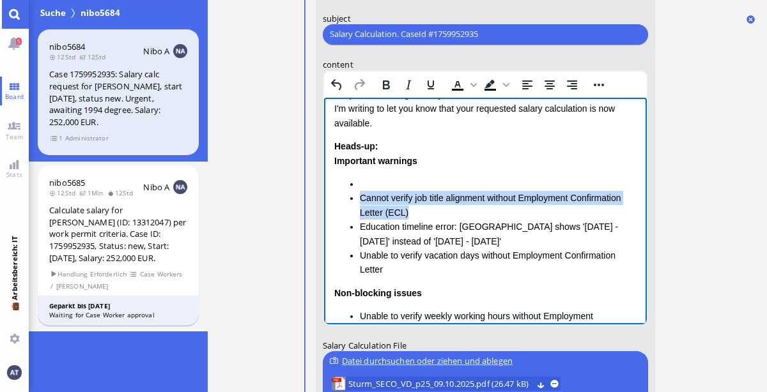
drag, startPoint x: 355, startPoint y: 192, endPoint x: 439, endPoint y: 213, distance: 86.5
click at [439, 213] on ul "Cannot verify job title alignment without Employment Confirmation Letter (ECL) …" at bounding box center [485, 226] width 302 height 100
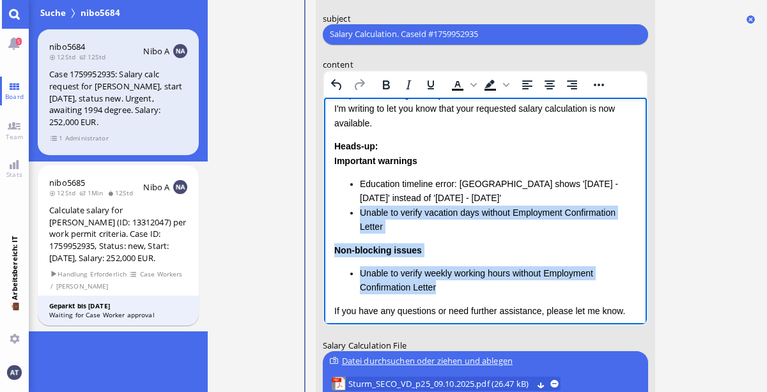
drag, startPoint x: 355, startPoint y: 212, endPoint x: 577, endPoint y: 289, distance: 234.3
click at [577, 289] on div "Heads-up: Important warnings Education timeline error: Technical [GEOGRAPHIC_DA…" at bounding box center [485, 217] width 302 height 156
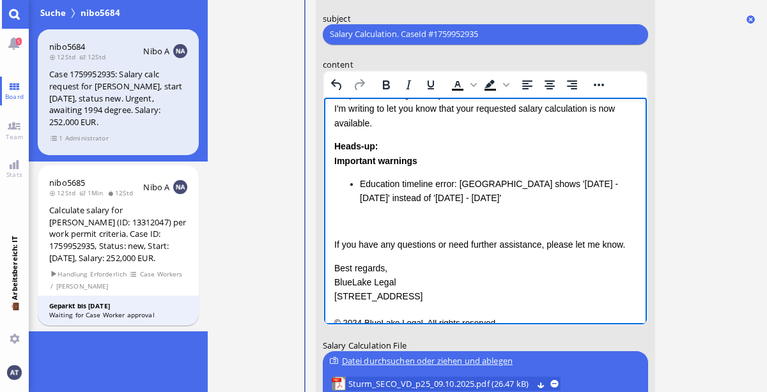
scroll to position [68, 0]
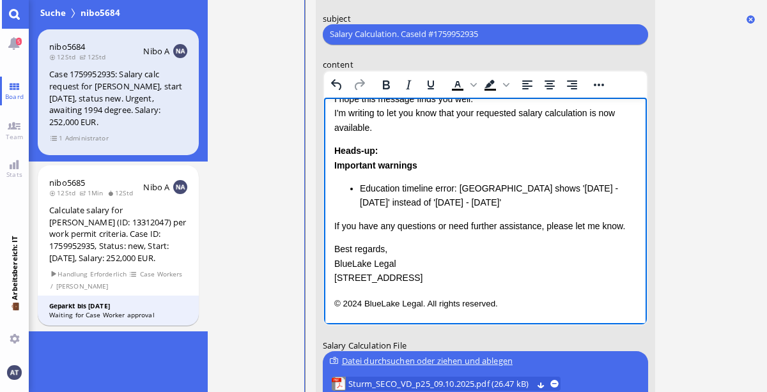
click at [451, 186] on li "Education timeline error: [GEOGRAPHIC_DATA] shows '[DATE] - [DATE]' instead of …" at bounding box center [497, 195] width 277 height 29
drag, startPoint x: 450, startPoint y: 203, endPoint x: 576, endPoint y: 202, distance: 125.9
click at [576, 202] on li "Education timeline error in CV: [GEOGRAPHIC_DATA] shows '[DATE] - [DATE]' inste…" at bounding box center [497, 195] width 277 height 29
drag, startPoint x: 449, startPoint y: 203, endPoint x: 589, endPoint y: 201, distance: 140.0
click at [589, 201] on li "Education timeline error in CV: [GEOGRAPHIC_DATA] shows '[DATE] - [DATE]' inste…" at bounding box center [497, 195] width 277 height 29
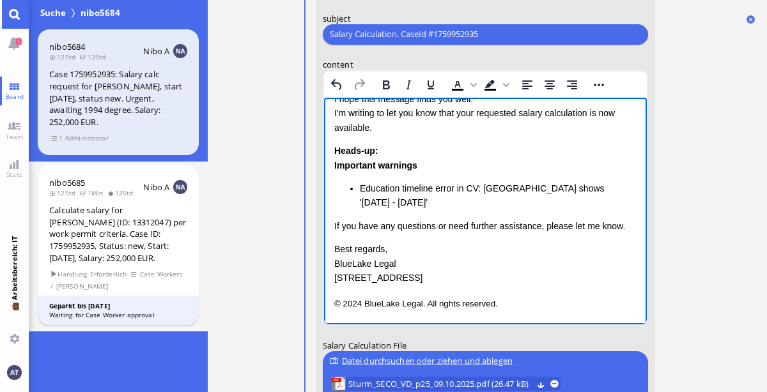
click at [524, 254] on p "Best regards, BlueLake Legal [STREET_ADDRESS]" at bounding box center [485, 263] width 302 height 43
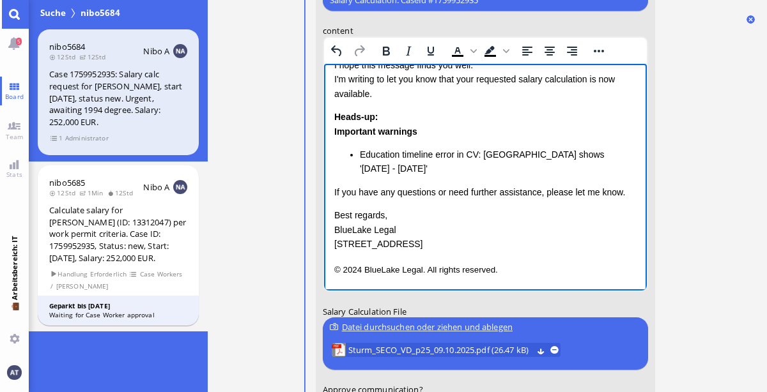
scroll to position [-135, 0]
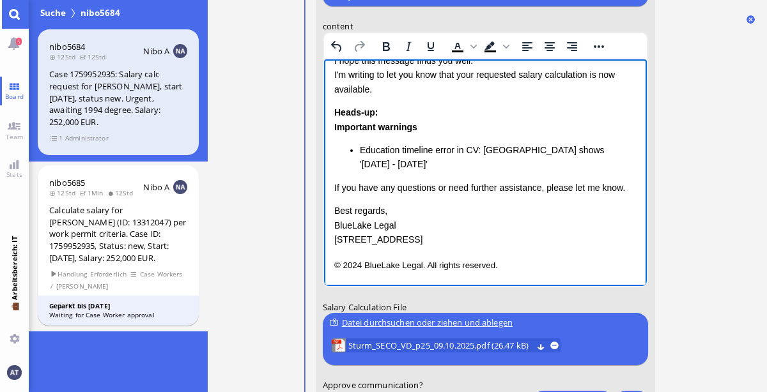
drag, startPoint x: 333, startPoint y: 226, endPoint x: 472, endPoint y: 252, distance: 141.8
click at [472, 252] on html "Salary Calculation Update Dear [PERSON_NAME], I hope this message finds you wel…" at bounding box center [484, 137] width 323 height 295
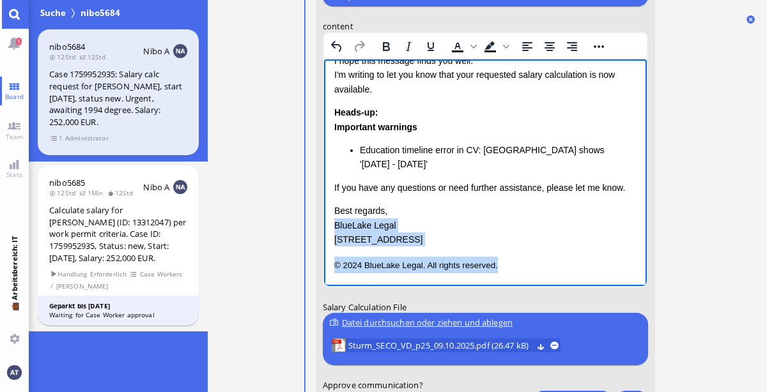
drag, startPoint x: 334, startPoint y: 224, endPoint x: 539, endPoint y: 286, distance: 214.3
click at [539, 286] on html "Salary Calculation Update Dear [PERSON_NAME], I hope this message finds you wel…" at bounding box center [484, 137] width 323 height 295
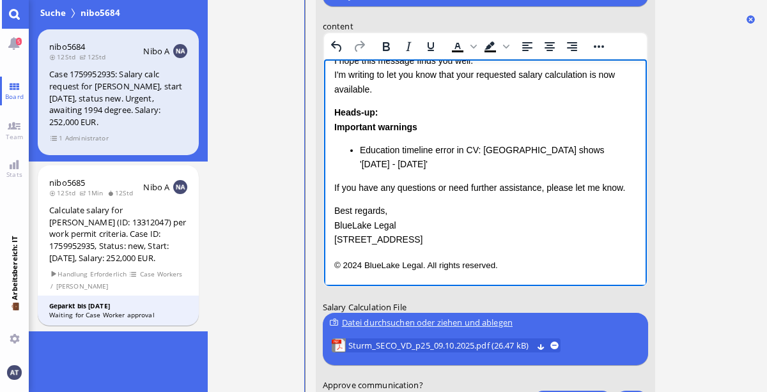
scroll to position [13, 0]
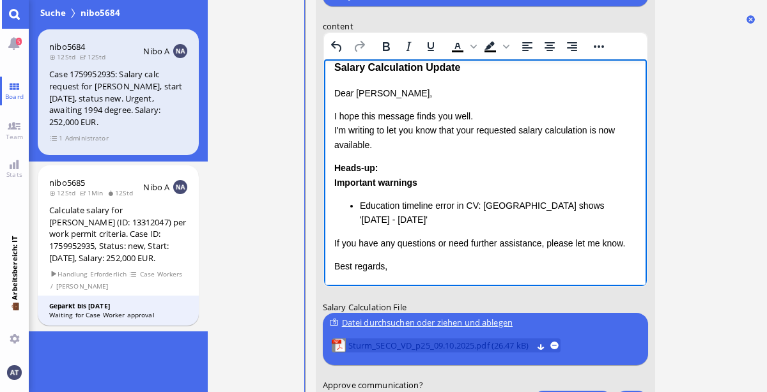
click at [478, 342] on span "Sturm_SECO_VD_p25_09.10.2025.pdf (26.47 kB)" at bounding box center [440, 346] width 184 height 14
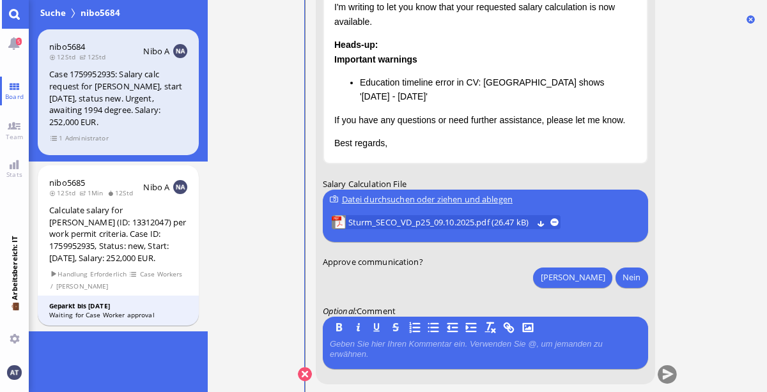
scroll to position [0, 0]
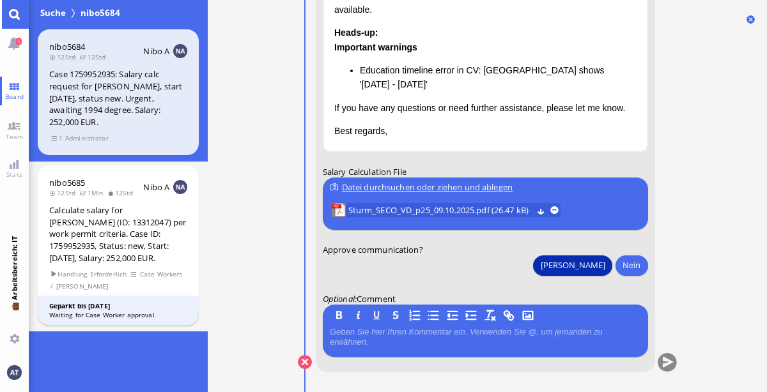
click at [599, 260] on button "[PERSON_NAME]" at bounding box center [572, 265] width 79 height 20
click at [671, 367] on button "submit" at bounding box center [666, 362] width 19 height 19
click at [23, 15] on link "Main menu" at bounding box center [14, 14] width 29 height 29
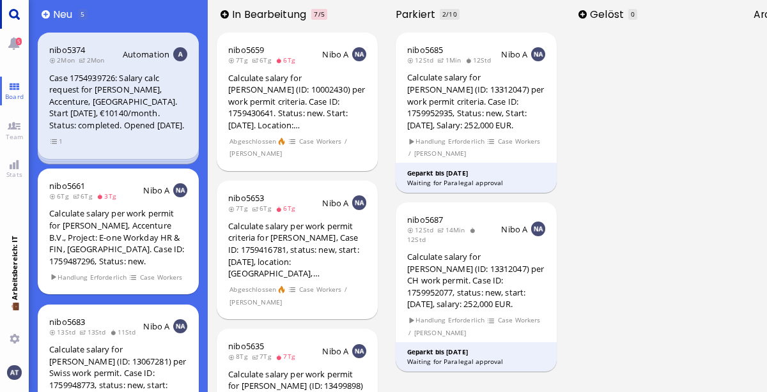
click at [19, 19] on link "Main menu" at bounding box center [14, 14] width 29 height 29
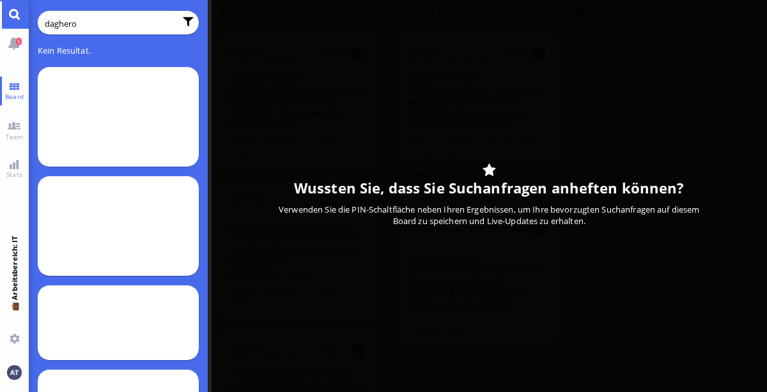
type input "daghero"
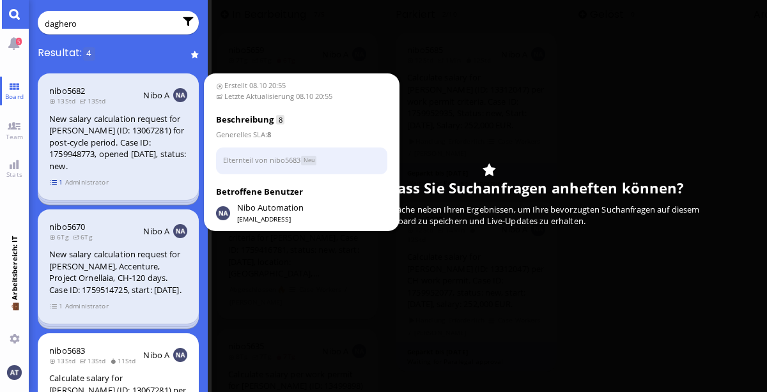
click at [50, 181] on span "1" at bounding box center [56, 182] width 13 height 11
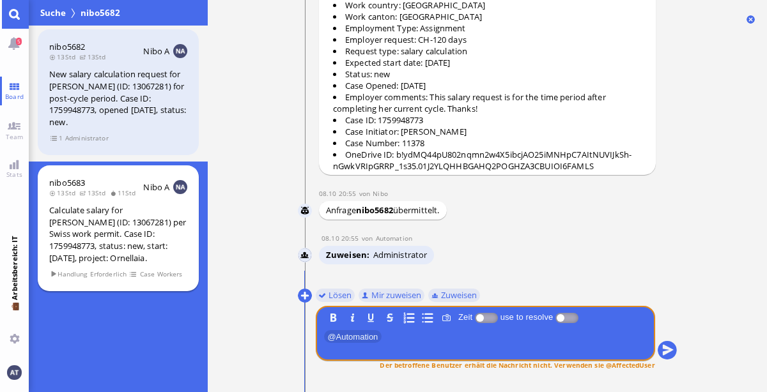
click at [175, 251] on div "Calculate salary for [PERSON_NAME] (ID: 13067281) per Swiss work permit. Case I…" at bounding box center [118, 234] width 138 height 59
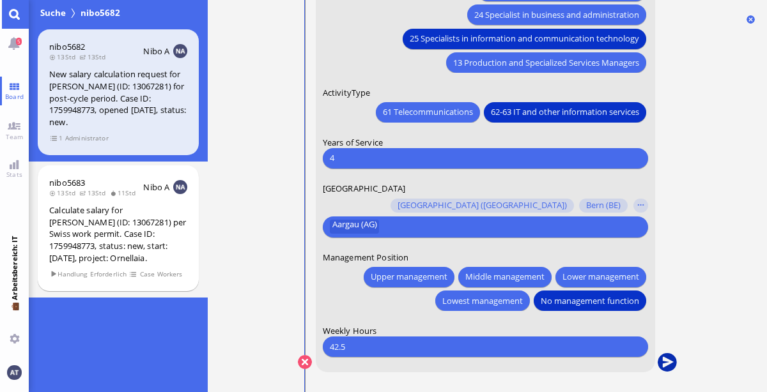
click at [668, 356] on button "submit" at bounding box center [666, 362] width 19 height 19
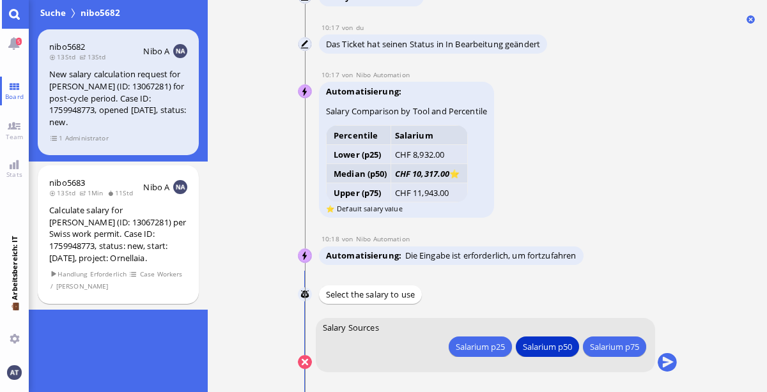
click at [482, 334] on div "Salarium p25 Salarium p50 Salarium p75" at bounding box center [484, 345] width 325 height 24
click at [482, 351] on div "Salarium p25" at bounding box center [479, 346] width 49 height 13
click at [668, 361] on button "submit" at bounding box center [666, 362] width 19 height 19
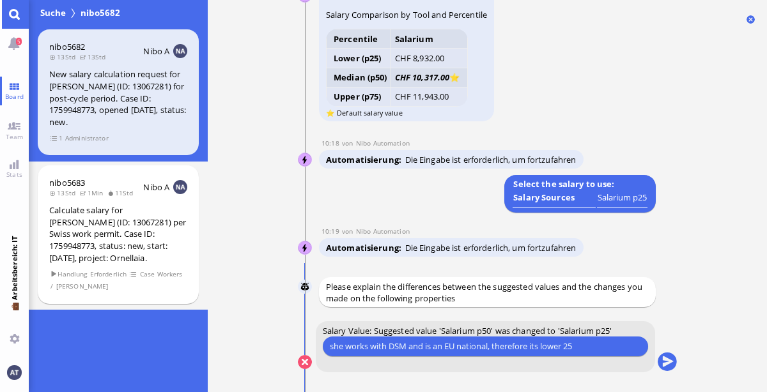
type input "she works with DSM and is an EU national, therefore its lower 25"
click at [663, 365] on button "submit" at bounding box center [666, 362] width 19 height 19
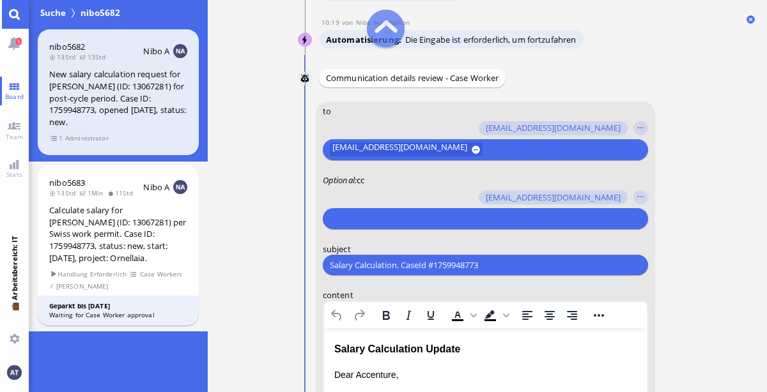
scroll to position [-407, 0]
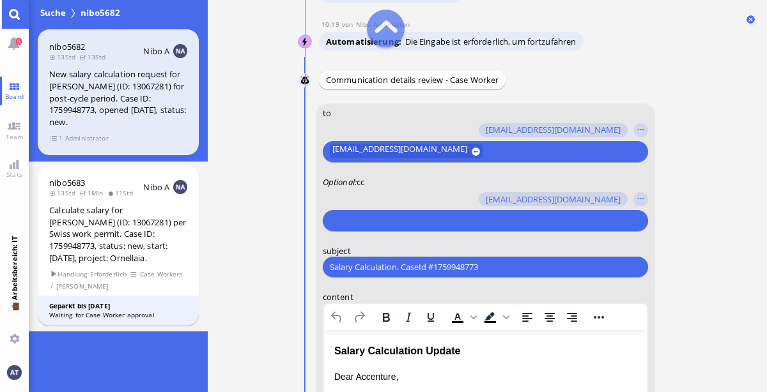
click at [421, 228] on div at bounding box center [482, 221] width 307 height 14
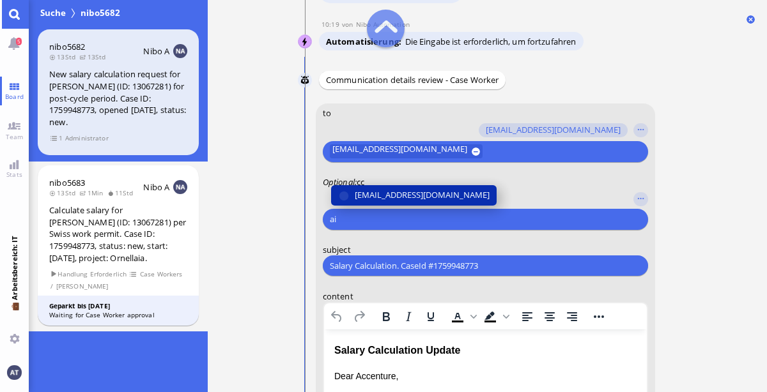
type input "ai"
click at [426, 201] on span "[EMAIL_ADDRESS][DOMAIN_NAME]" at bounding box center [421, 195] width 135 height 13
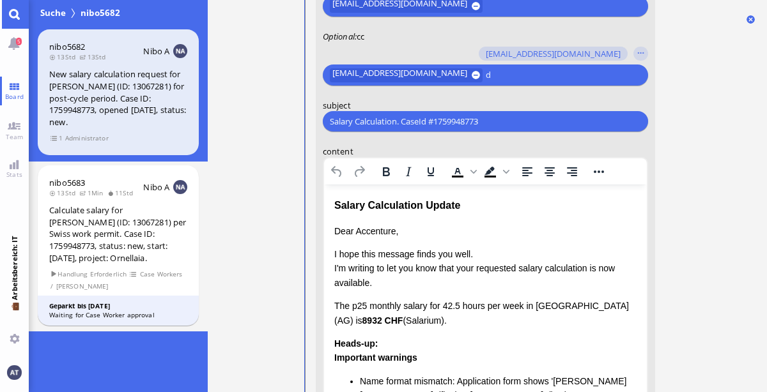
scroll to position [-260, 0]
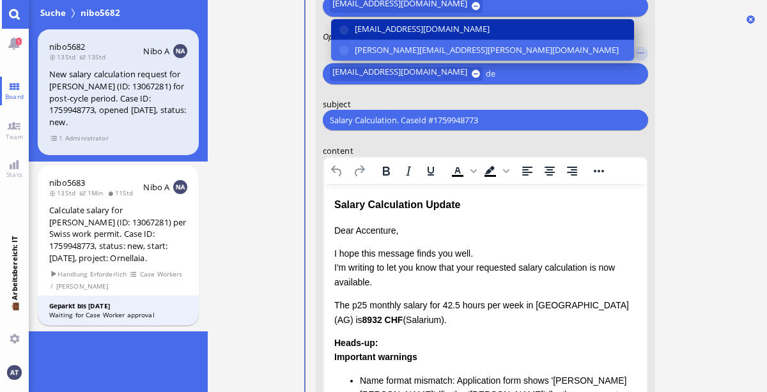
type input "de"
click at [447, 34] on span "[EMAIL_ADDRESS][DOMAIN_NAME]" at bounding box center [421, 28] width 135 height 13
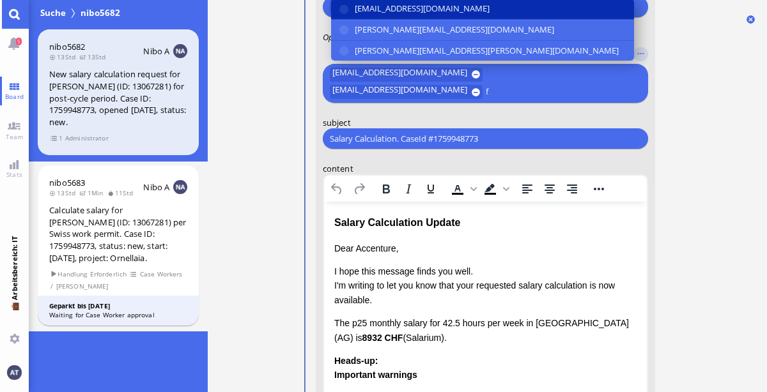
scroll to position [-277, 0]
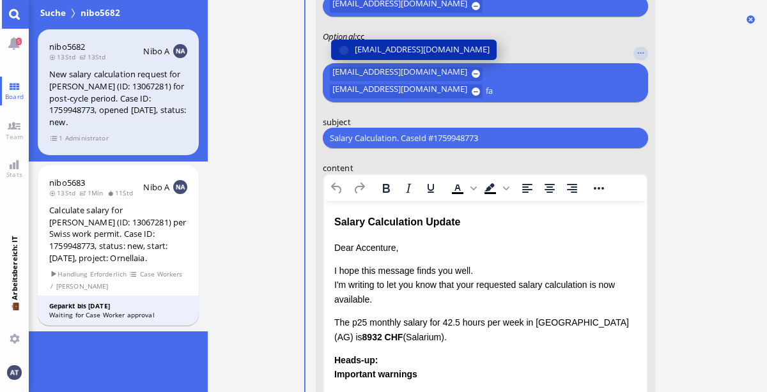
type input "fa"
click at [442, 40] on button "[EMAIL_ADDRESS][DOMAIN_NAME]" at bounding box center [413, 50] width 166 height 20
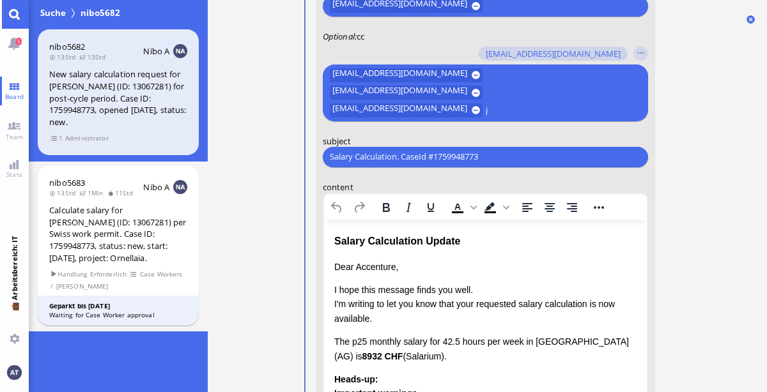
scroll to position [-295, 0]
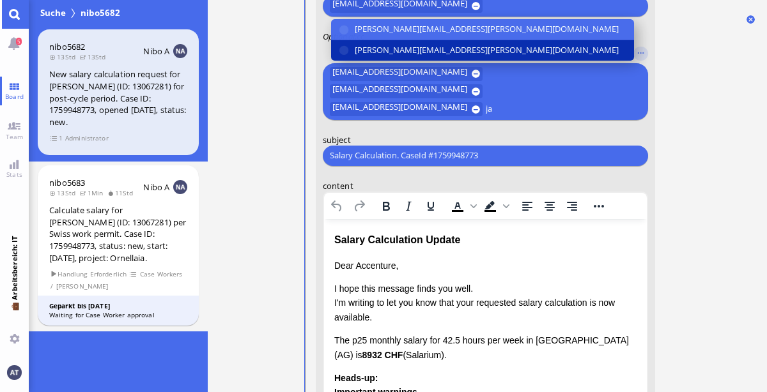
type input "ja"
click at [430, 43] on span "[PERSON_NAME][EMAIL_ADDRESS][PERSON_NAME][DOMAIN_NAME]" at bounding box center [486, 49] width 264 height 13
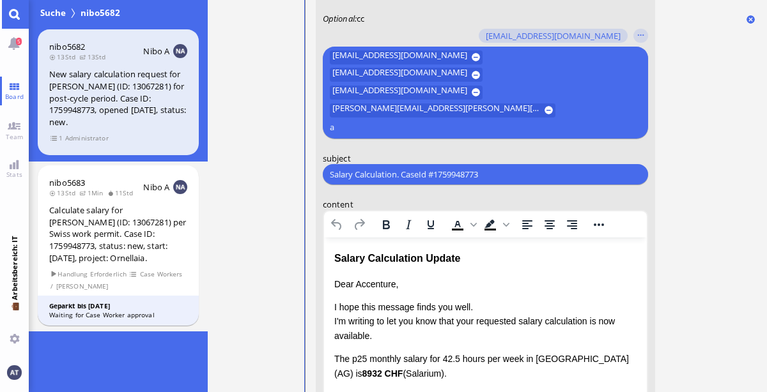
scroll to position [-313, 0]
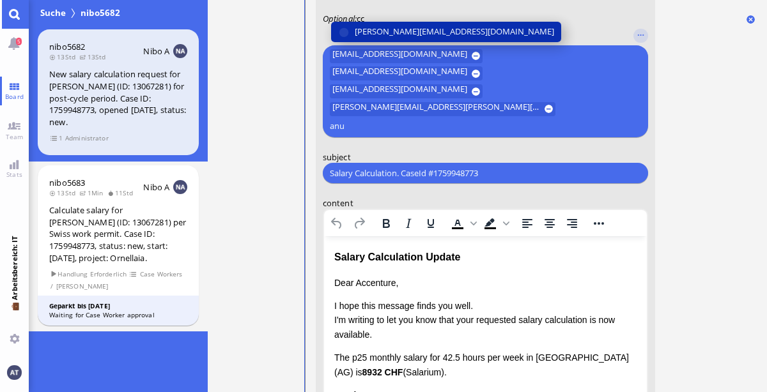
type input "anu"
click at [414, 39] on span "[PERSON_NAME][EMAIL_ADDRESS][DOMAIN_NAME]" at bounding box center [453, 32] width 199 height 13
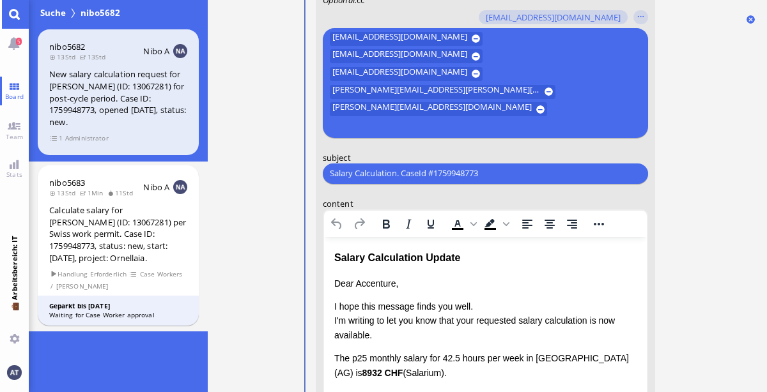
scroll to position [-332, 0]
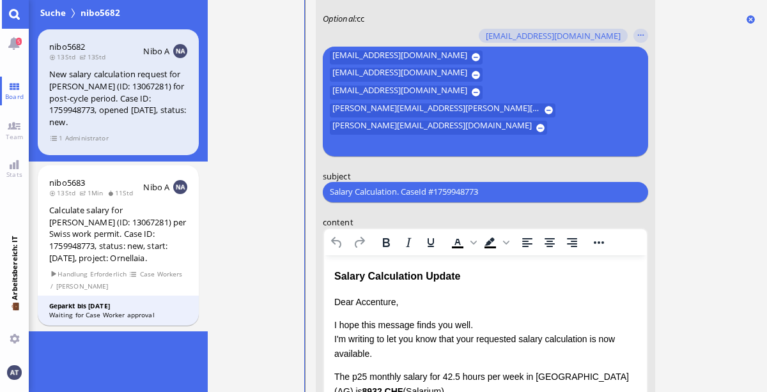
click at [697, 196] on nitautoscroll "08.10 20:55 von Automation Automation Calculate eligible salary for work permit…" at bounding box center [488, 196] width 422 height 392
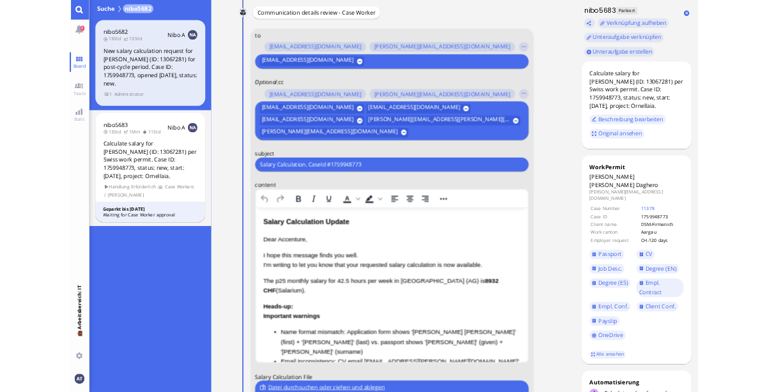
scroll to position [0, 0]
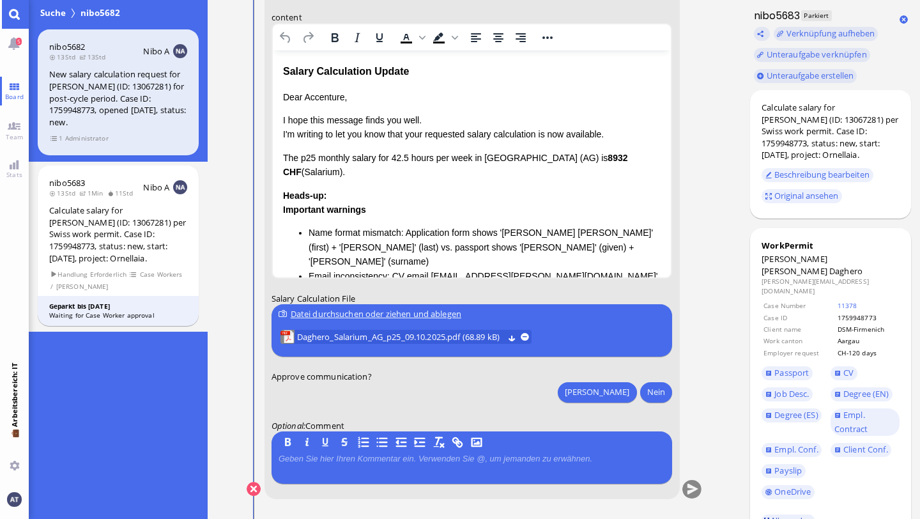
click at [766, 392] on link "Alle ansehen" at bounding box center [789, 520] width 54 height 11
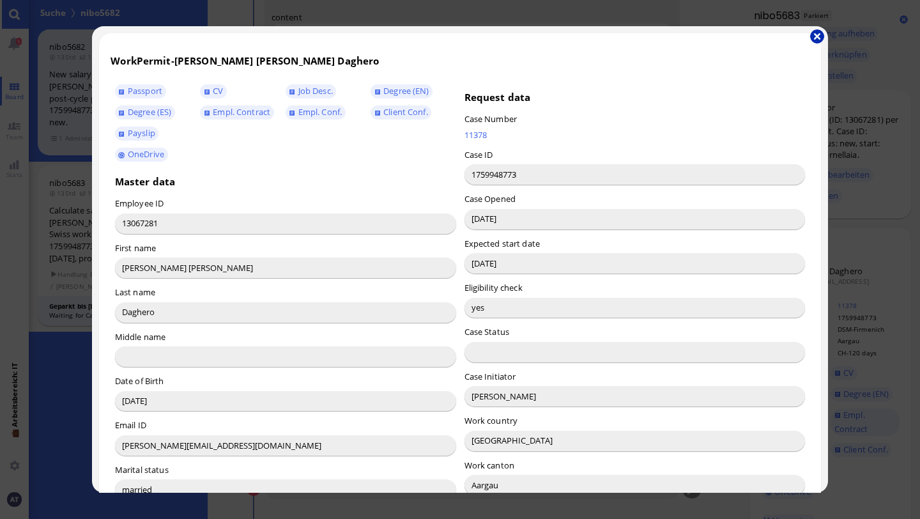
click at [766, 36] on button "button" at bounding box center [818, 36] width 14 height 14
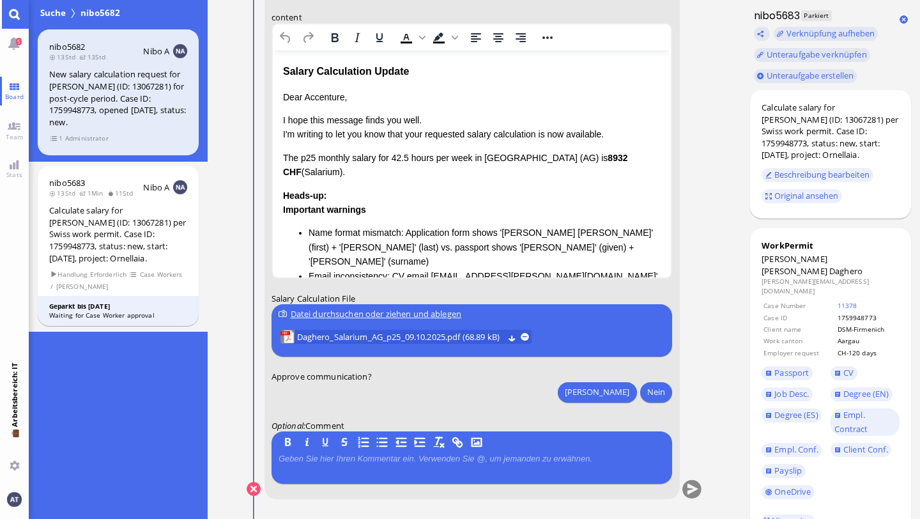
click at [330, 98] on p "Dear Accenture," at bounding box center [472, 96] width 378 height 14
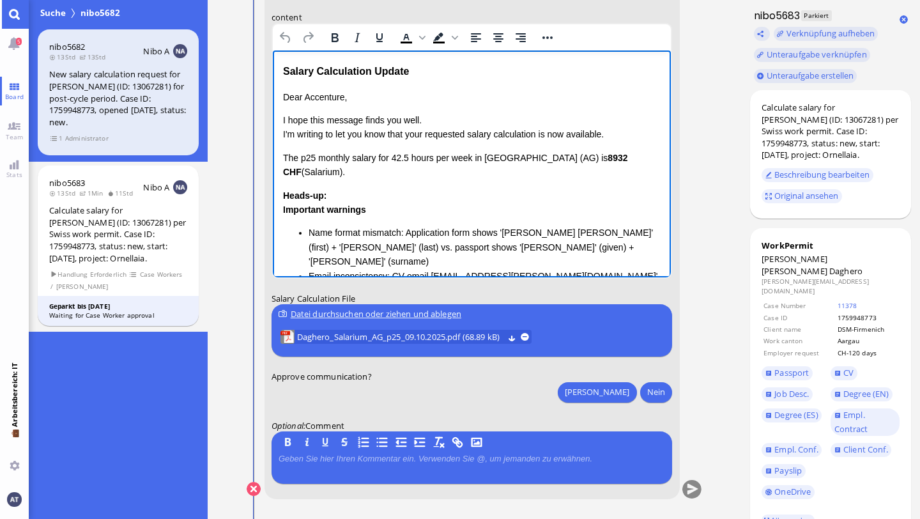
click at [330, 98] on p "Dear Accenture," at bounding box center [472, 96] width 378 height 14
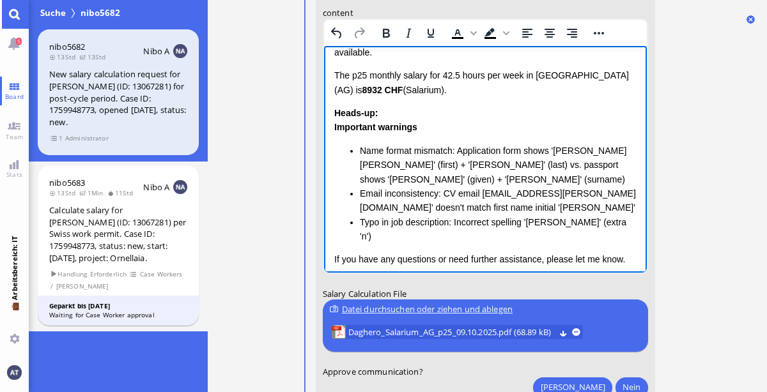
scroll to position [94, 0]
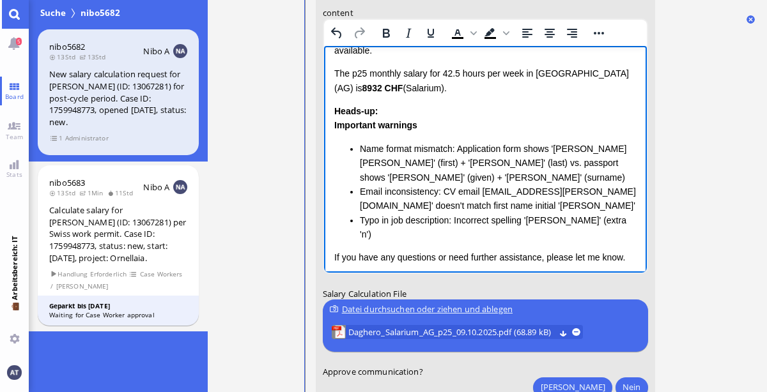
drag, startPoint x: 334, startPoint y: 72, endPoint x: 424, endPoint y: 235, distance: 186.8
click at [424, 235] on div "Dear [PERSON_NAME], I hope this message finds you well. I'm writing to let you …" at bounding box center [485, 153] width 302 height 325
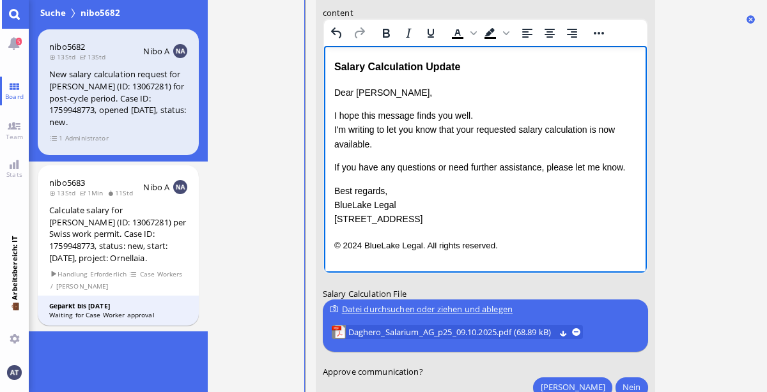
scroll to position [0, 0]
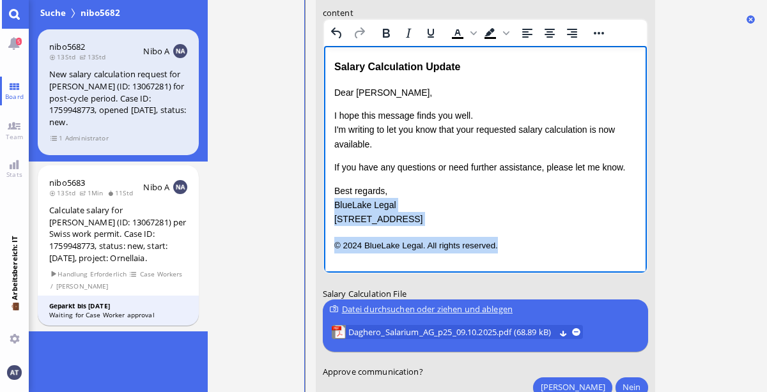
drag, startPoint x: 334, startPoint y: 203, endPoint x: 548, endPoint y: 247, distance: 219.4
click at [548, 247] on div "Salary Calculation Update Dear [PERSON_NAME], I hope this message finds you wel…" at bounding box center [485, 155] width 302 height 194
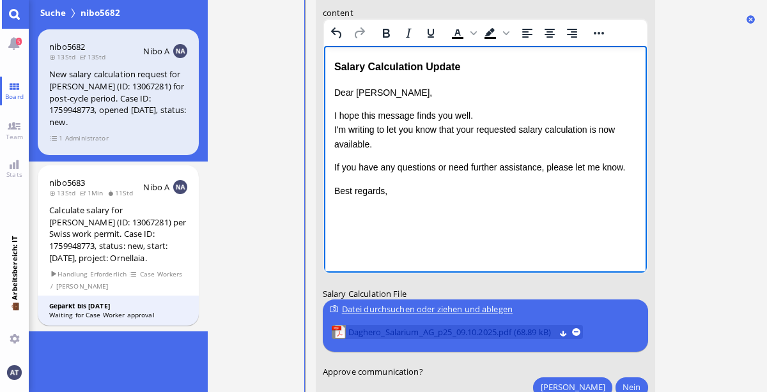
click at [430, 329] on span "Daghero_Salarium_AG_p25_09.10.2025.pdf (68.89 kB)" at bounding box center [451, 332] width 206 height 14
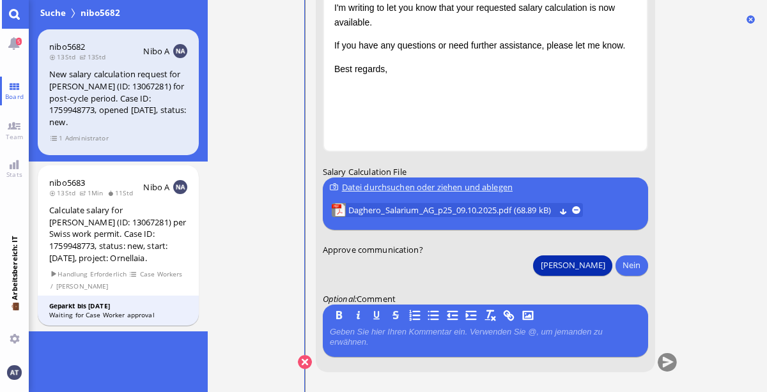
click at [597, 263] on button "[PERSON_NAME]" at bounding box center [572, 265] width 79 height 20
click at [673, 364] on button "submit" at bounding box center [666, 362] width 19 height 19
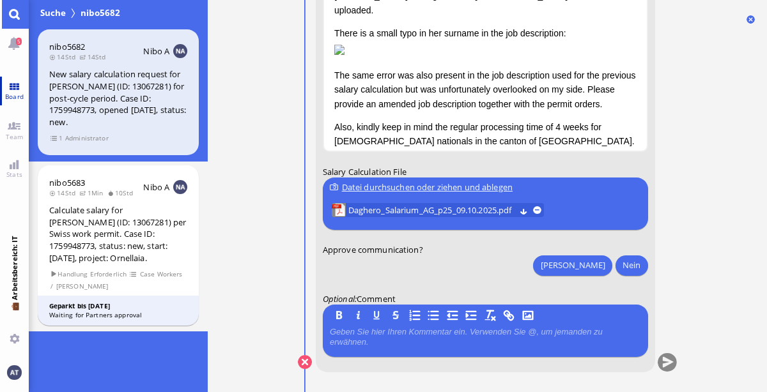
click at [16, 92] on span "Board" at bounding box center [14, 96] width 25 height 9
